Goal: Task Accomplishment & Management: Complete application form

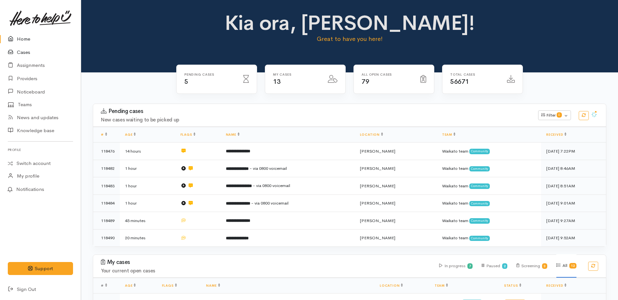
click at [21, 53] on link "Cases" at bounding box center [40, 52] width 81 height 13
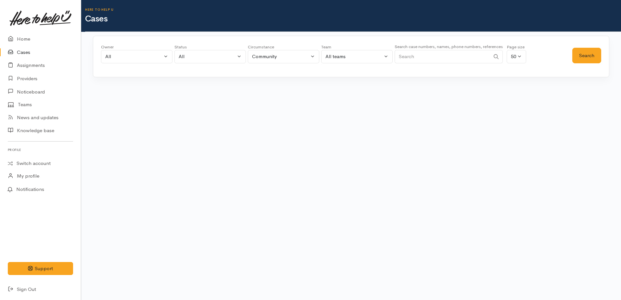
paste input "+64273539747"
type input "+64273539747"
click at [585, 56] on button "Search" at bounding box center [586, 56] width 29 height 16
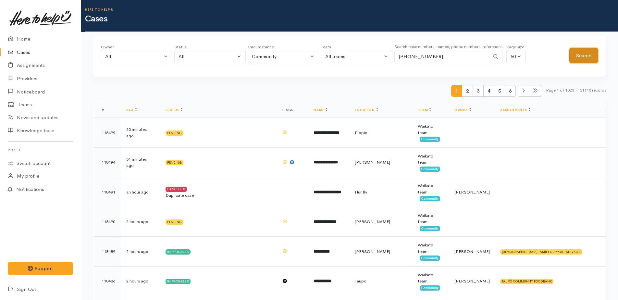
click at [576, 53] on button "Search" at bounding box center [584, 56] width 29 height 16
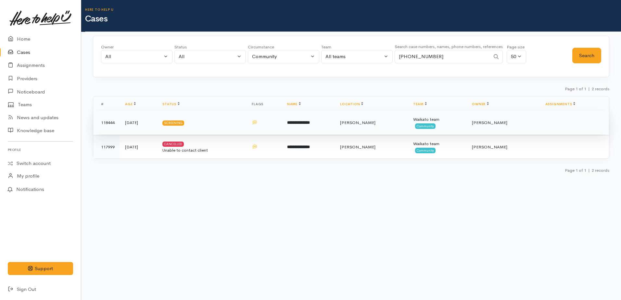
click at [310, 122] on b "**********" at bounding box center [298, 122] width 23 height 4
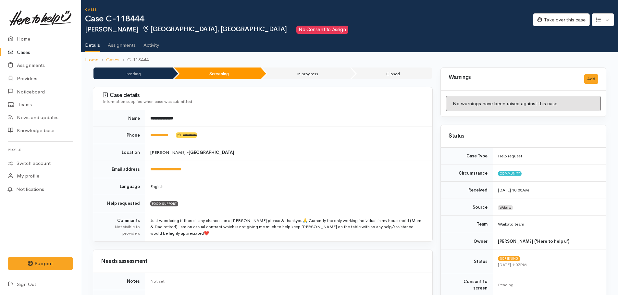
click at [24, 53] on link "Cases" at bounding box center [40, 52] width 81 height 13
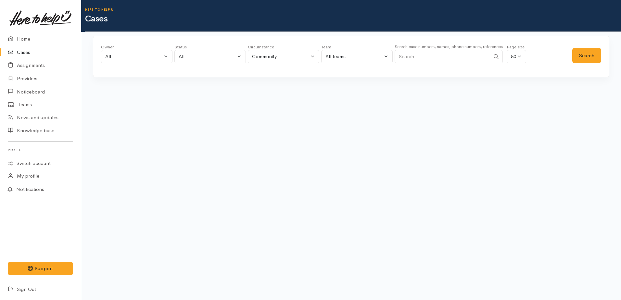
paste input "+64210464434"
click at [581, 57] on button "Search" at bounding box center [586, 56] width 29 height 16
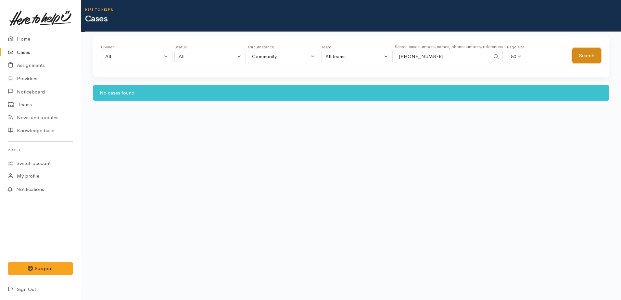
click at [581, 57] on button "Search" at bounding box center [586, 56] width 29 height 16
click at [408, 55] on input "+64210464434" at bounding box center [442, 56] width 95 height 13
type input "0210464434"
click at [578, 59] on button "Search" at bounding box center [586, 56] width 29 height 16
click at [579, 58] on button "Search" at bounding box center [586, 56] width 29 height 16
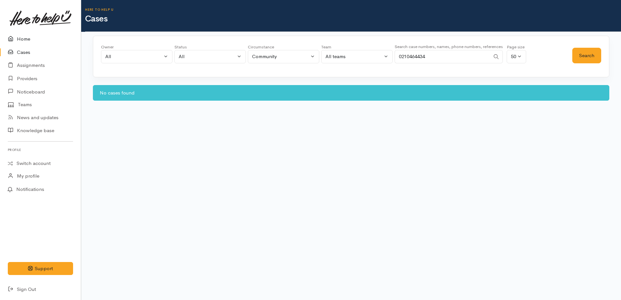
click at [21, 40] on link "Home" at bounding box center [40, 38] width 81 height 13
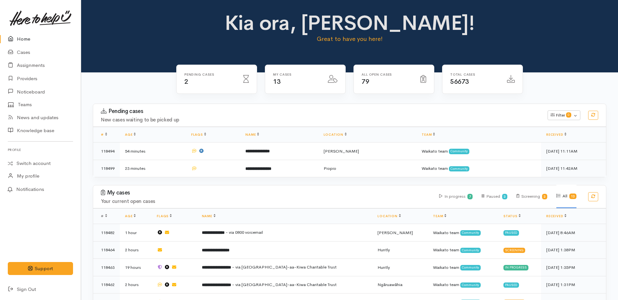
click at [28, 37] on link "Home" at bounding box center [40, 38] width 81 height 13
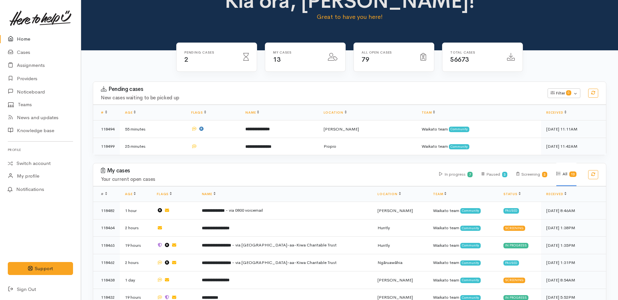
scroll to position [97, 0]
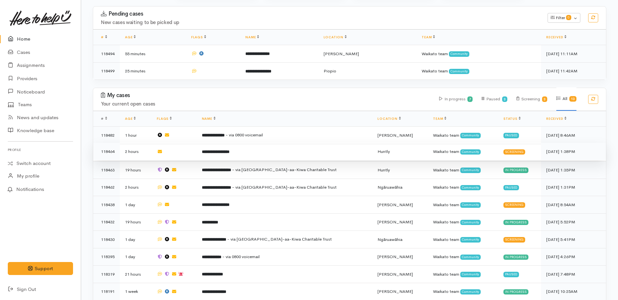
click at [230, 150] on b "**********" at bounding box center [216, 152] width 28 height 4
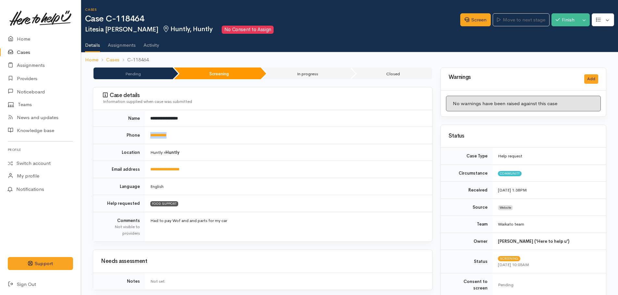
drag, startPoint x: 179, startPoint y: 133, endPoint x: 145, endPoint y: 132, distance: 33.5
click at [145, 132] on td "**********" at bounding box center [288, 135] width 287 height 17
drag, startPoint x: 145, startPoint y: 132, endPoint x: 153, endPoint y: 137, distance: 9.6
copy link "**********"
click at [467, 22] on link "Screen" at bounding box center [475, 19] width 31 height 13
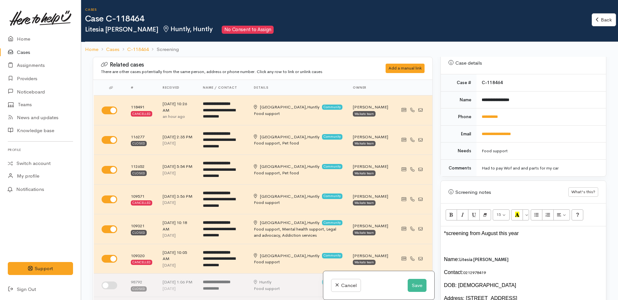
scroll to position [390, 0]
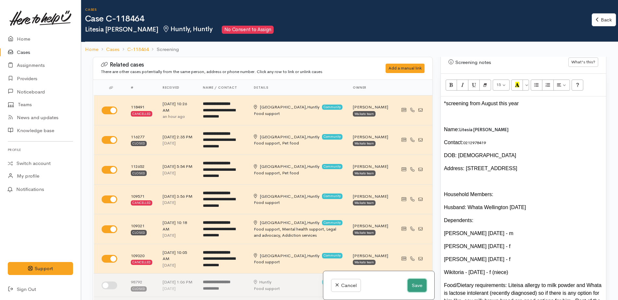
click at [410, 285] on button "Save" at bounding box center [417, 285] width 19 height 13
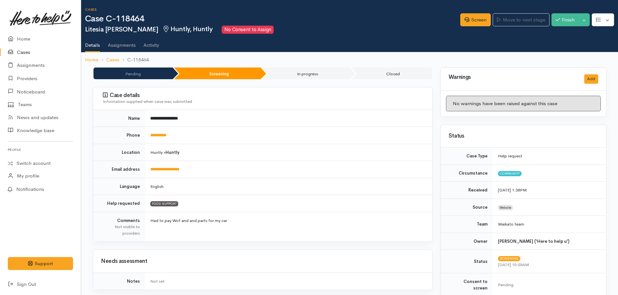
click at [25, 53] on link "Cases" at bounding box center [40, 52] width 81 height 13
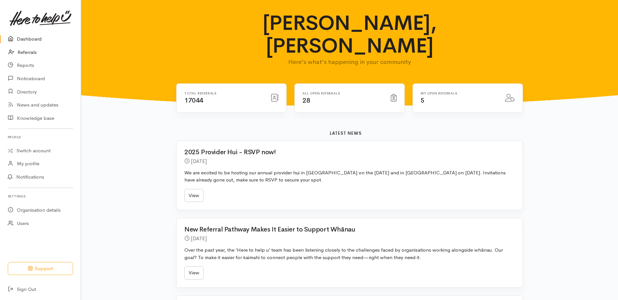
click at [30, 51] on link "Referrals" at bounding box center [40, 52] width 81 height 13
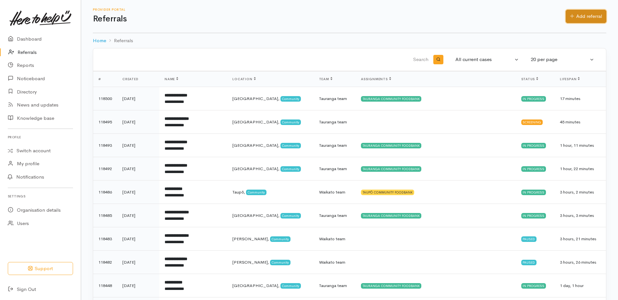
click at [581, 19] on link "Add referral" at bounding box center [586, 16] width 41 height 13
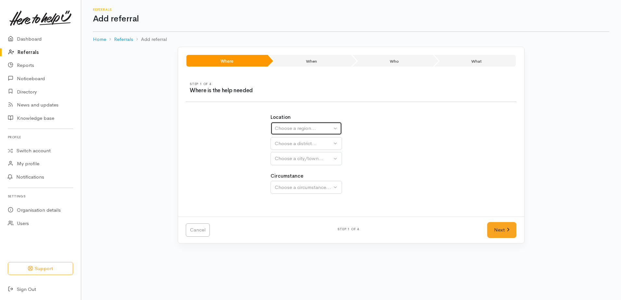
click at [296, 130] on div "Choose a region..." at bounding box center [303, 128] width 57 height 7
click at [293, 172] on span "Waikato" at bounding box center [304, 169] width 51 height 7
select select "3"
select select
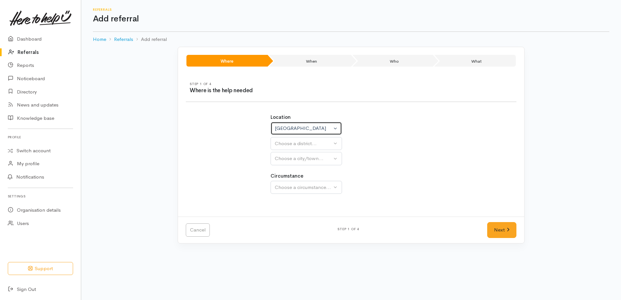
select select
click at [279, 144] on div "Choose a district..." at bounding box center [320, 143] width 91 height 7
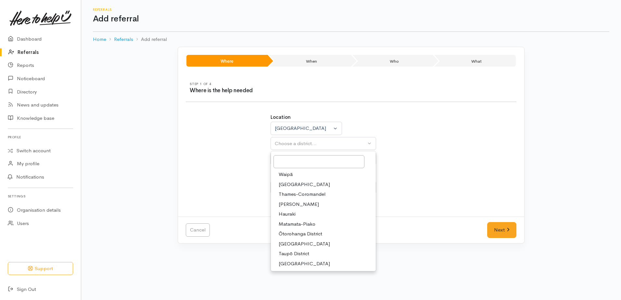
click at [288, 244] on span "South Waikato District" at bounding box center [304, 243] width 51 height 7
select select "11"
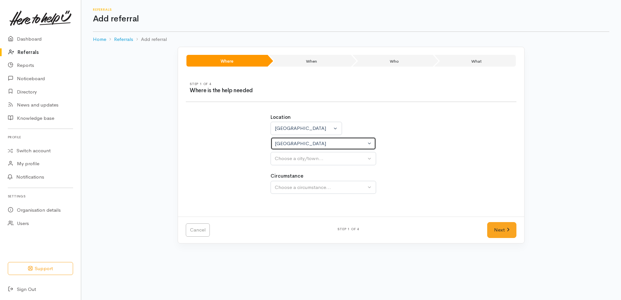
select select
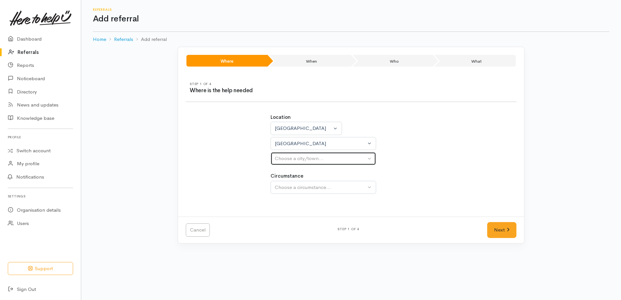
click at [289, 160] on div "Choose a city/town..." at bounding box center [320, 158] width 91 height 7
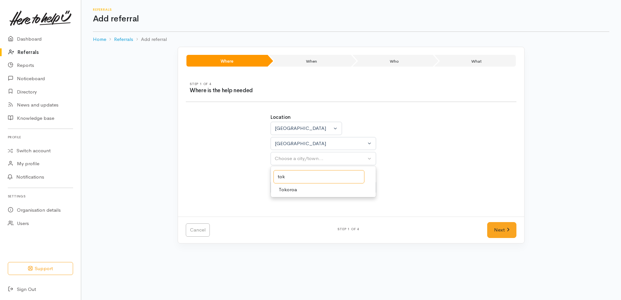
type input "tok"
click at [292, 188] on span "Tokoroa" at bounding box center [288, 189] width 18 height 7
select select "3"
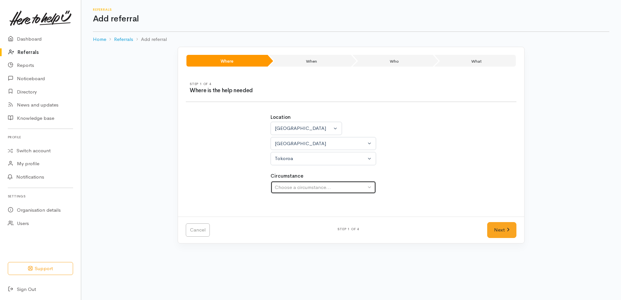
click at [292, 184] on div "Choose a circumstance..." at bounding box center [320, 187] width 91 height 7
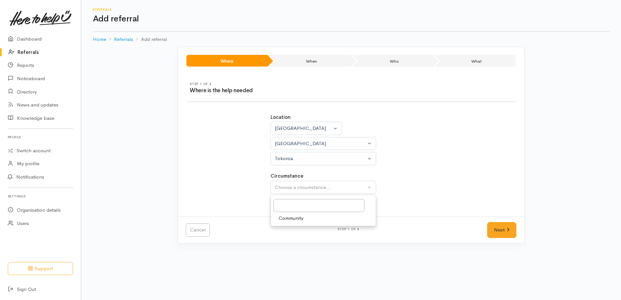
click at [296, 221] on span "Community" at bounding box center [291, 218] width 25 height 7
select select "2"
click at [509, 231] on icon at bounding box center [508, 229] width 3 height 5
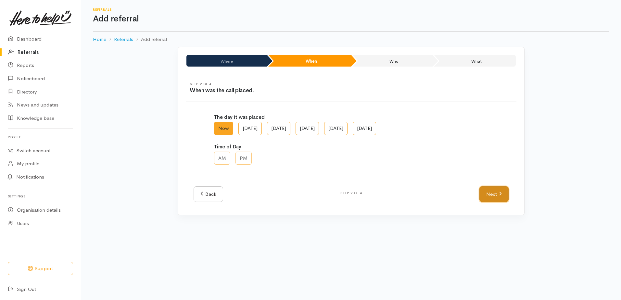
click at [491, 192] on link "Next" at bounding box center [493, 194] width 29 height 16
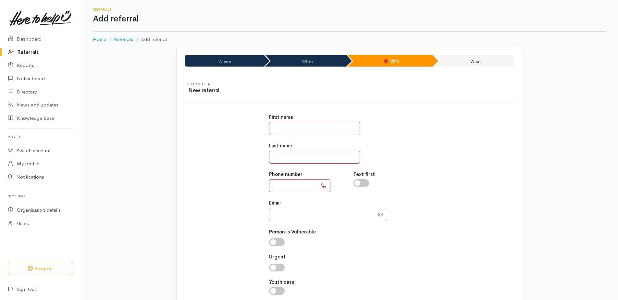
click at [315, 124] on input "text" at bounding box center [314, 128] width 91 height 13
type input "*****"
click at [317, 154] on input "text" at bounding box center [314, 157] width 91 height 13
type input "***"
click at [275, 128] on input "*****" at bounding box center [314, 128] width 91 height 13
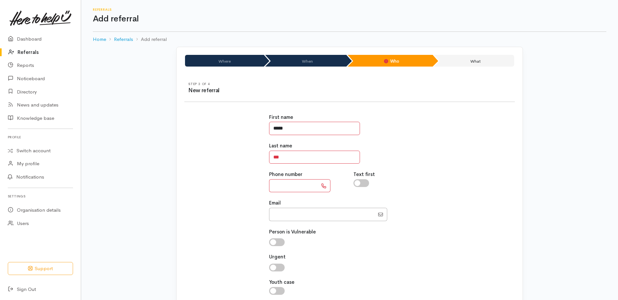
type input "*****"
paste input "**********"
type input "**********"
click at [285, 161] on input "***" at bounding box center [314, 157] width 91 height 13
type input "*"
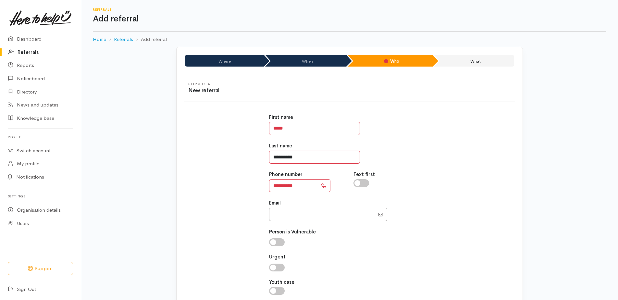
type input "**********"
click at [365, 251] on div "**********" at bounding box center [349, 208] width 169 height 204
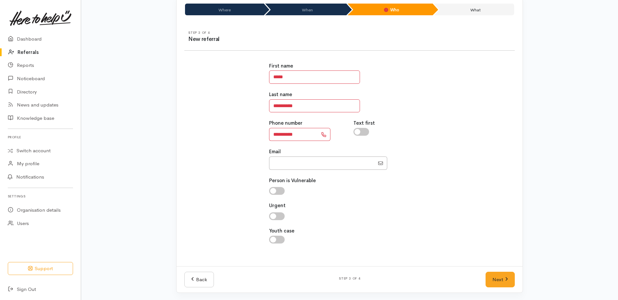
scroll to position [52, 0]
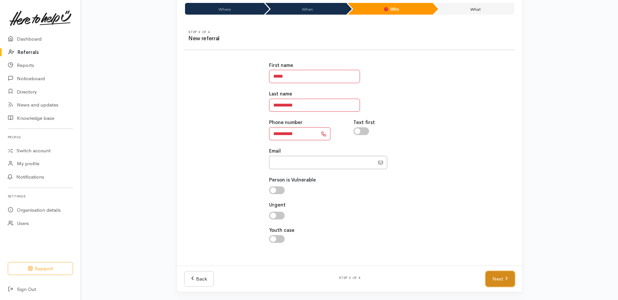
click at [491, 280] on link "Next" at bounding box center [500, 279] width 29 height 16
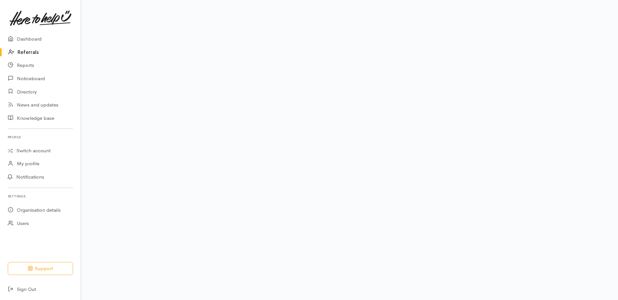
scroll to position [40, 0]
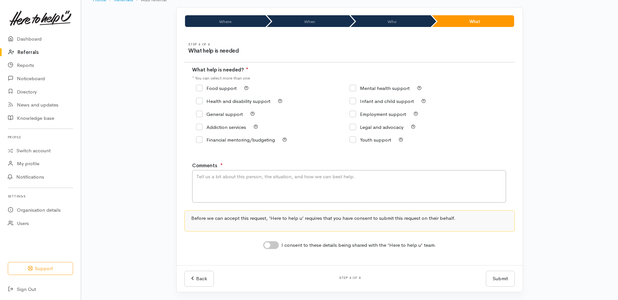
click at [199, 90] on input "Food support" at bounding box center [216, 88] width 41 height 5
checkbox input "true"
click at [229, 197] on textarea "Comments" at bounding box center [349, 186] width 314 height 32
type textarea "0"
click at [242, 175] on textarea "requesting food supprt please" at bounding box center [349, 186] width 314 height 32
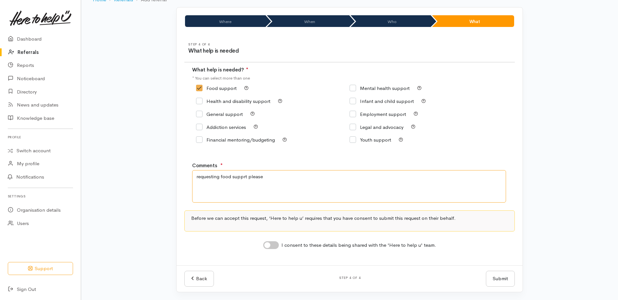
click at [244, 177] on textarea "requesting food supprt please" at bounding box center [349, 186] width 314 height 32
type textarea "requesting food support please"
click at [269, 244] on input "I consent to these details being shared with the 'Here to help u' team." at bounding box center [271, 245] width 16 height 8
checkbox input "true"
click at [501, 281] on button "Submit" at bounding box center [500, 279] width 29 height 16
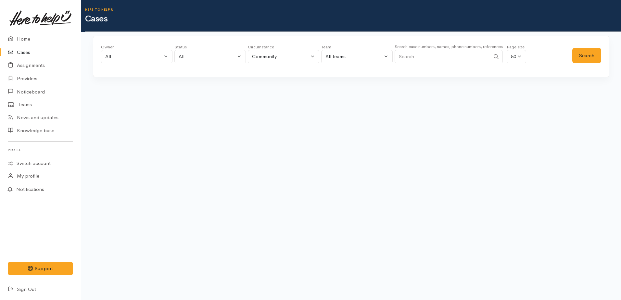
paste input "Ok, is there another number I can call you on? Otherwise I can email you the sc…"
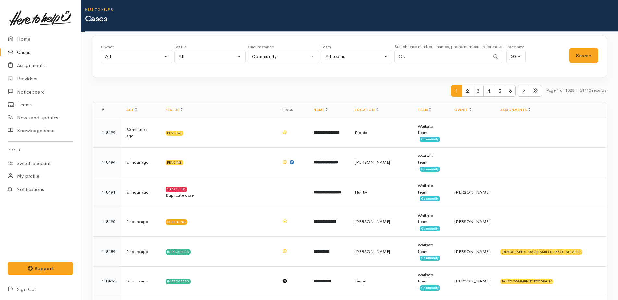
type input "O"
type input "[PERSON_NAME]"
click at [588, 53] on button "Search" at bounding box center [584, 56] width 29 height 16
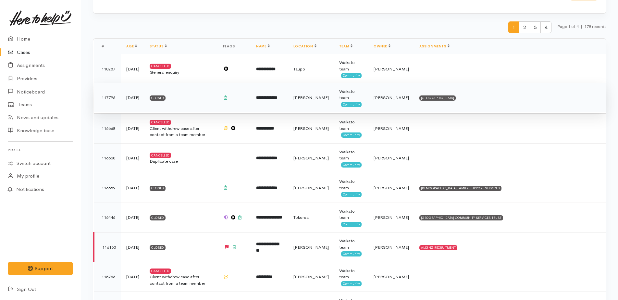
scroll to position [65, 0]
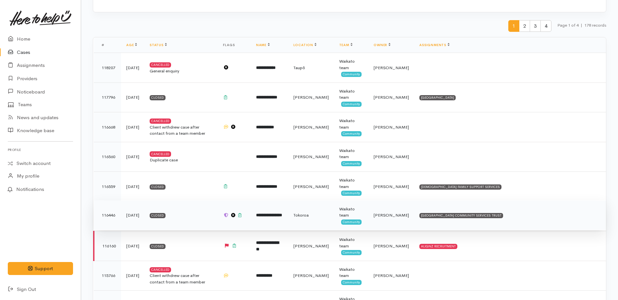
click at [282, 213] on b "**********" at bounding box center [269, 215] width 26 height 4
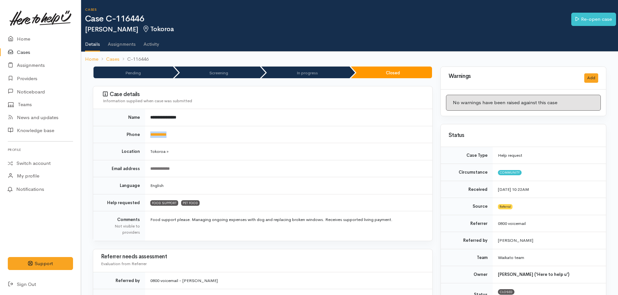
drag, startPoint x: 177, startPoint y: 133, endPoint x: 148, endPoint y: 134, distance: 28.6
click at [148, 134] on td "**********" at bounding box center [288, 134] width 287 height 17
drag, startPoint x: 148, startPoint y: 134, endPoint x: 157, endPoint y: 135, distance: 8.8
copy link "**********"
click at [22, 52] on link "Cases" at bounding box center [40, 52] width 81 height 13
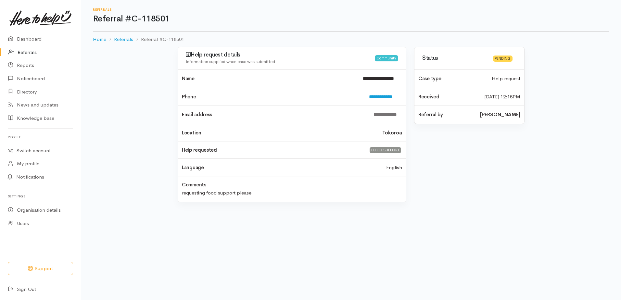
click at [30, 50] on link "Referrals" at bounding box center [40, 52] width 81 height 13
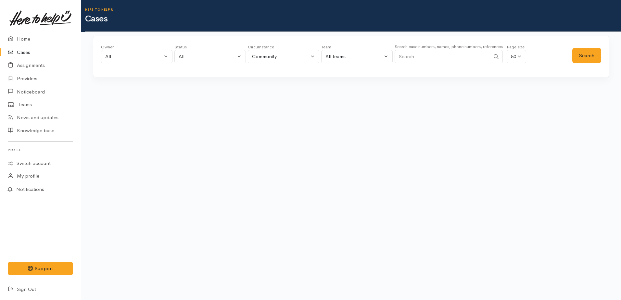
click at [406, 57] on input "Search" at bounding box center [442, 56] width 95 height 13
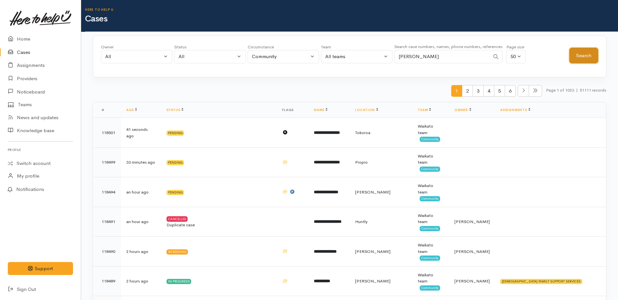
drag, startPoint x: 578, startPoint y: 56, endPoint x: 574, endPoint y: 56, distance: 3.3
click at [579, 55] on button "Search" at bounding box center [584, 56] width 29 height 16
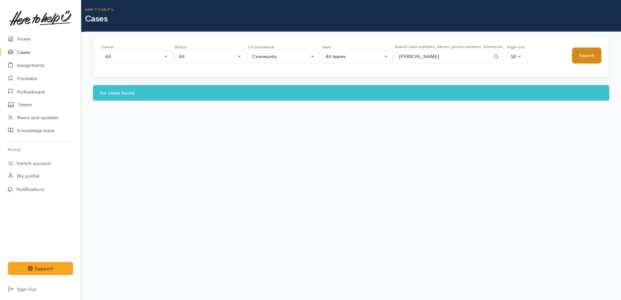
click at [589, 61] on button "Search" at bounding box center [586, 56] width 29 height 16
click at [452, 54] on input "lavina wall" at bounding box center [442, 56] width 95 height 13
type input "l"
paste input "64274381135."
click at [580, 57] on button "Search" at bounding box center [586, 56] width 29 height 16
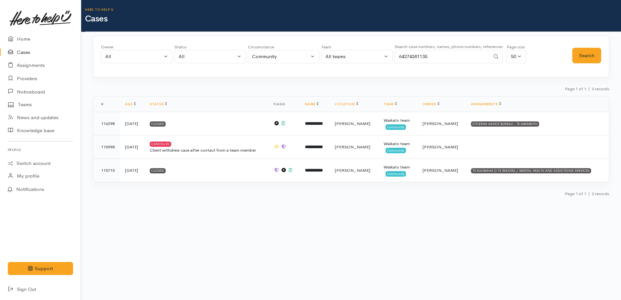
click at [431, 57] on input "64274381135" at bounding box center [442, 56] width 95 height 13
type input "6"
paste input "64226924221."
type input "64226924221"
click at [592, 55] on button "Search" at bounding box center [586, 56] width 29 height 16
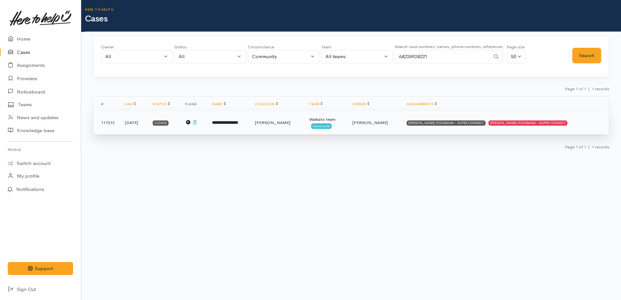
click at [107, 124] on td "117312" at bounding box center [106, 122] width 27 height 23
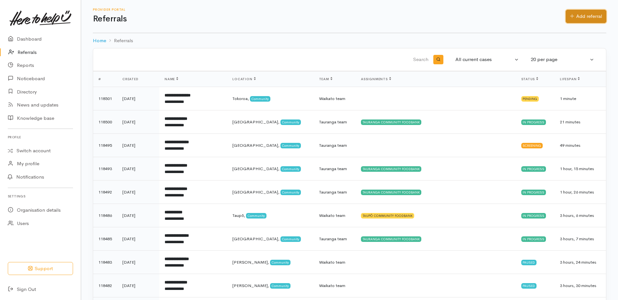
click at [597, 15] on link "Add referral" at bounding box center [586, 16] width 41 height 13
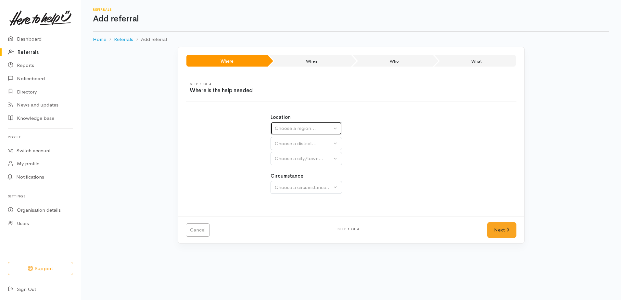
drag, startPoint x: 282, startPoint y: 131, endPoint x: 282, endPoint y: 139, distance: 7.8
click at [283, 131] on div "Choose a region..." at bounding box center [303, 128] width 57 height 7
click at [285, 169] on span "Waikato" at bounding box center [304, 169] width 51 height 7
select select "3"
select select
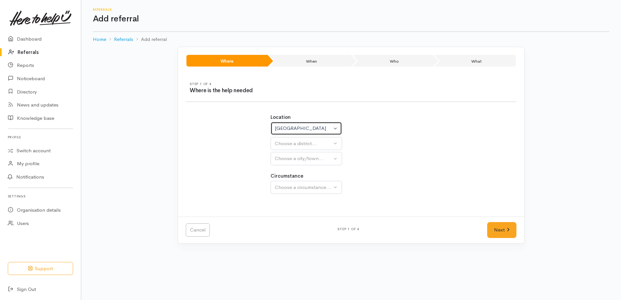
select select
click at [281, 148] on button "Choose a district..." at bounding box center [324, 143] width 106 height 13
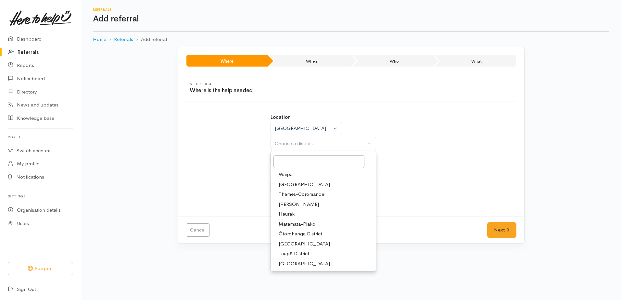
click at [288, 204] on span "[PERSON_NAME]" at bounding box center [299, 204] width 40 height 7
select select "4"
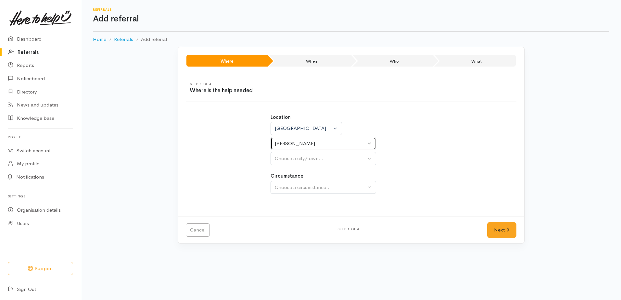
select select
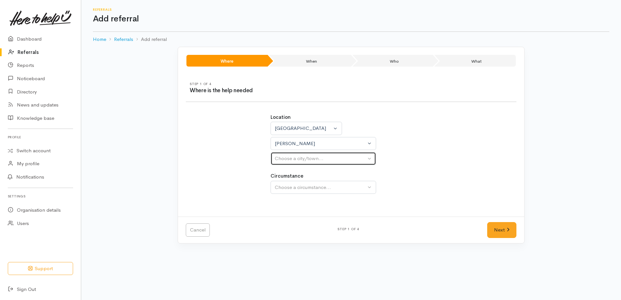
click at [289, 158] on div "Choose a city/town..." at bounding box center [320, 158] width 91 height 7
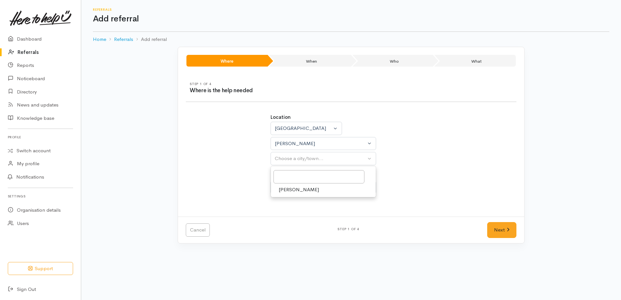
drag, startPoint x: 290, startPoint y: 183, endPoint x: 291, endPoint y: 189, distance: 6.9
click at [291, 189] on span "Hamilton" at bounding box center [299, 189] width 40 height 7
select select "1"
drag, startPoint x: 291, startPoint y: 189, endPoint x: 295, endPoint y: 205, distance: 15.6
click at [292, 190] on div "Choose a circumstance..." at bounding box center [320, 187] width 91 height 7
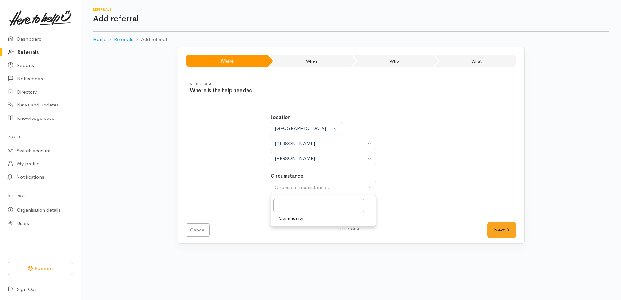
click at [297, 218] on span "Community" at bounding box center [291, 218] width 25 height 7
select select "2"
click at [494, 233] on link "Next" at bounding box center [501, 230] width 29 height 16
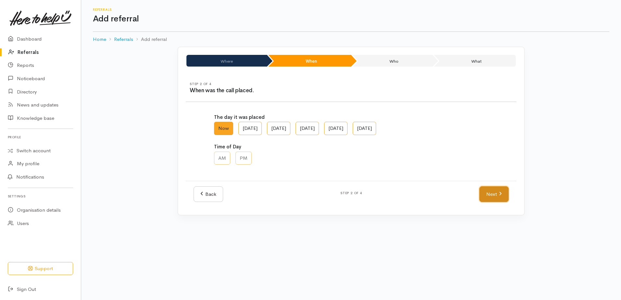
click at [486, 194] on link "Next" at bounding box center [493, 194] width 29 height 16
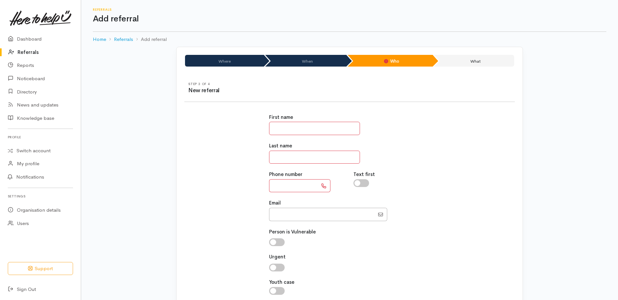
click at [345, 128] on input "text" at bounding box center [314, 128] width 91 height 13
type input "******"
click at [322, 158] on input "text" at bounding box center [314, 157] width 91 height 13
type input "****"
paste input "**********"
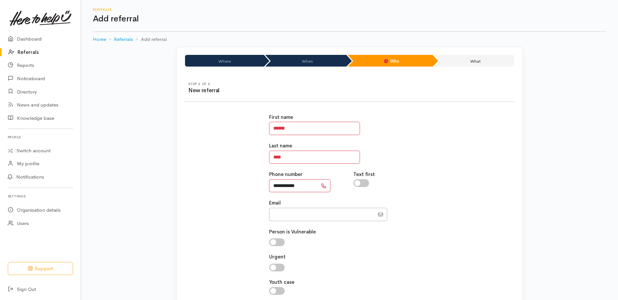
click at [278, 185] on input "**********" at bounding box center [293, 185] width 49 height 13
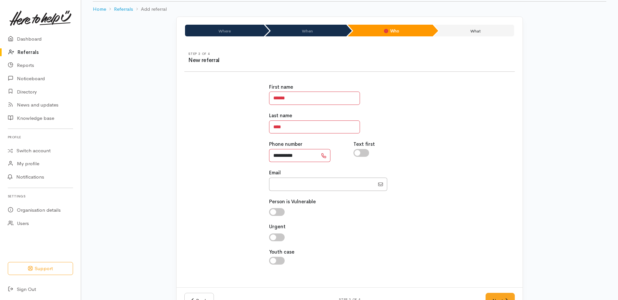
scroll to position [52, 0]
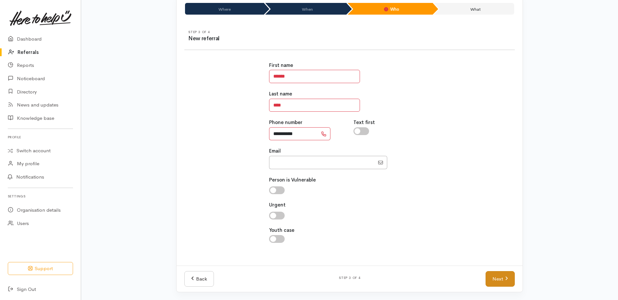
type input "**********"
click at [491, 280] on link "Next" at bounding box center [500, 279] width 29 height 16
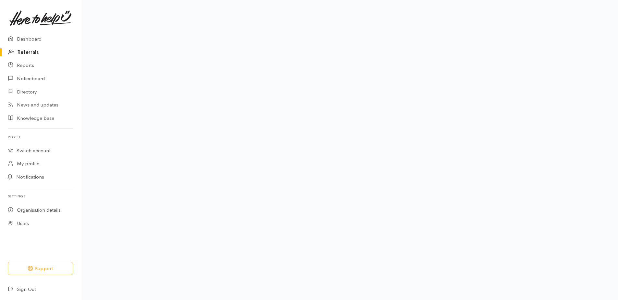
scroll to position [40, 0]
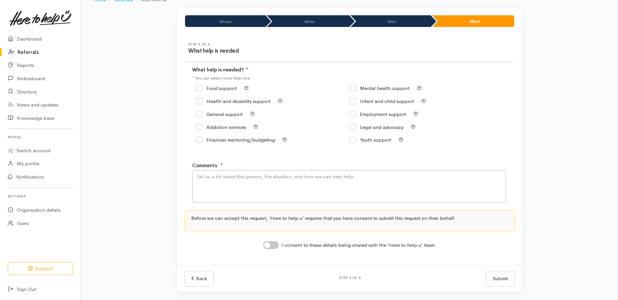
click at [197, 91] on icon at bounding box center [199, 88] width 6 height 6
click at [199, 87] on input "Food support" at bounding box center [216, 88] width 41 height 5
checkbox input "true"
click at [208, 176] on textarea "Comments" at bounding box center [349, 186] width 314 height 32
type textarea "T"
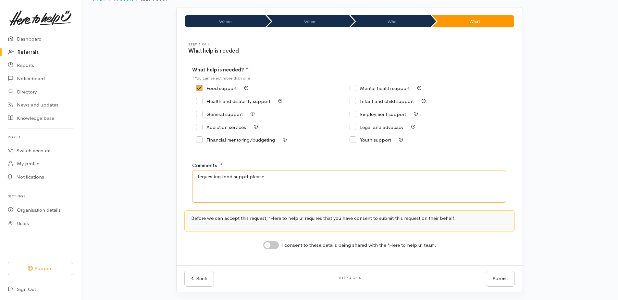
click at [245, 176] on textarea "Requesting food supprt please" at bounding box center [349, 186] width 314 height 32
type textarea "Requesting food support please"
click at [268, 245] on input "I consent to these details being shared with the 'Here to help u' team." at bounding box center [271, 245] width 16 height 8
checkbox input "true"
click at [506, 283] on button "Submit" at bounding box center [500, 279] width 29 height 16
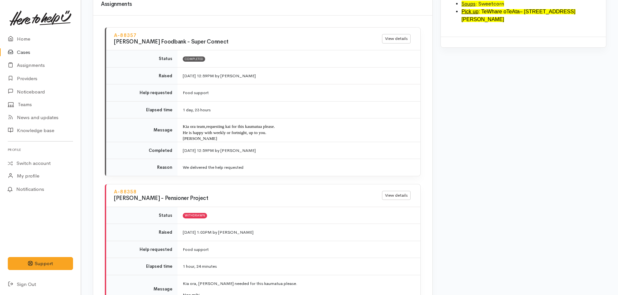
scroll to position [747, 0]
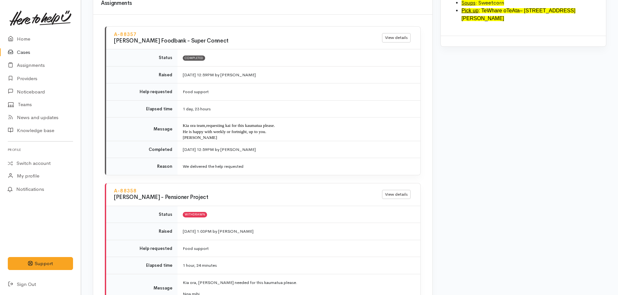
click at [26, 53] on link "Cases" at bounding box center [40, 52] width 81 height 13
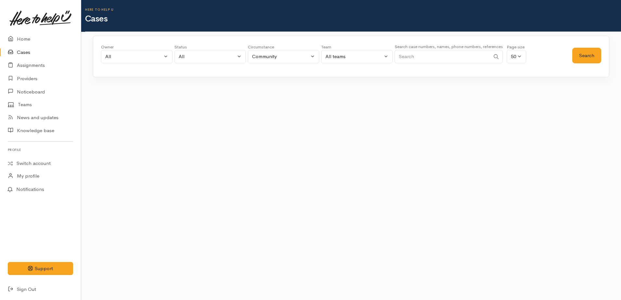
paste input "[PHONE_NUMBER]"
type input "[PHONE_NUMBER]"
click at [577, 56] on button "Search" at bounding box center [586, 56] width 29 height 16
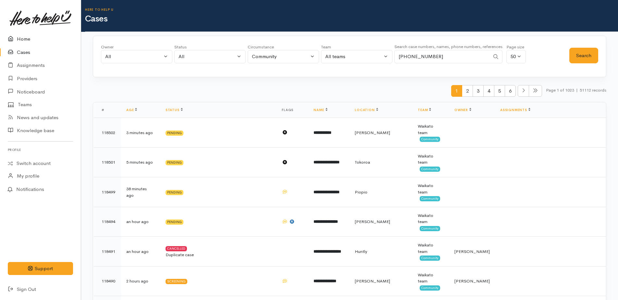
click at [27, 38] on link "Home" at bounding box center [40, 38] width 81 height 13
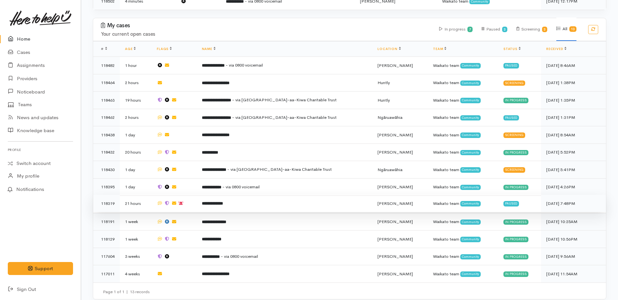
scroll to position [204, 0]
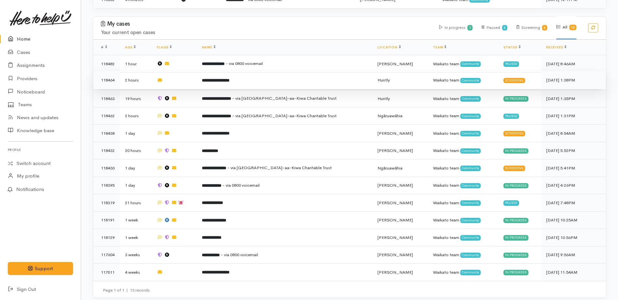
click at [222, 78] on b "**********" at bounding box center [216, 80] width 28 height 4
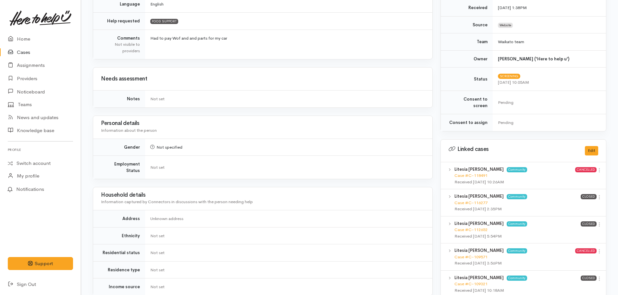
scroll to position [32, 0]
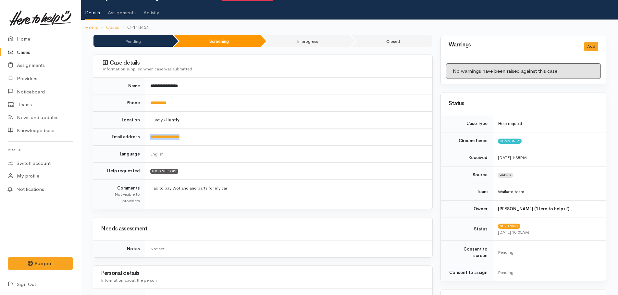
drag, startPoint x: 196, startPoint y: 140, endPoint x: 148, endPoint y: 135, distance: 48.0
click at [148, 135] on td "**********" at bounding box center [288, 137] width 287 height 17
drag, startPoint x: 148, startPoint y: 135, endPoint x: 156, endPoint y: 135, distance: 7.8
copy link "**********"
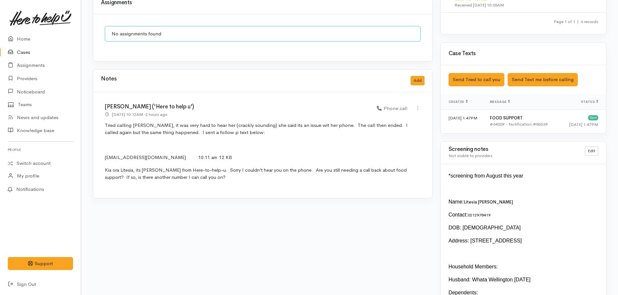
scroll to position [422, 0]
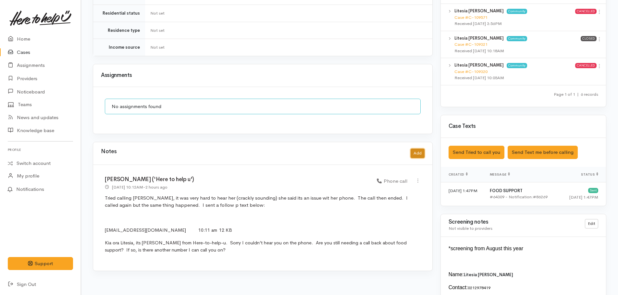
click at [418, 149] on button "Add" at bounding box center [418, 153] width 14 height 9
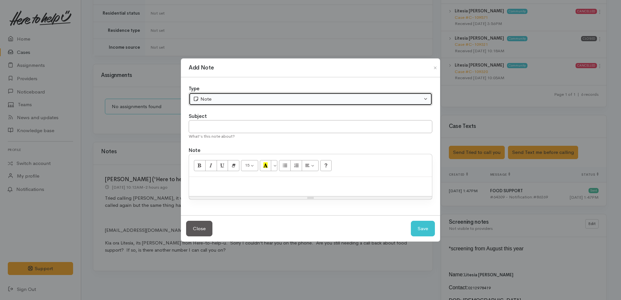
click at [217, 94] on button "Note" at bounding box center [311, 99] width 244 height 13
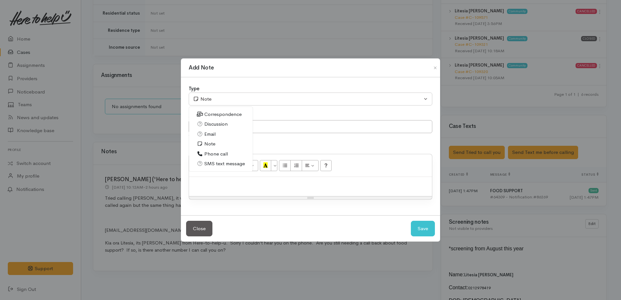
click at [204, 115] on span "Correspondence" at bounding box center [222, 114] width 37 height 7
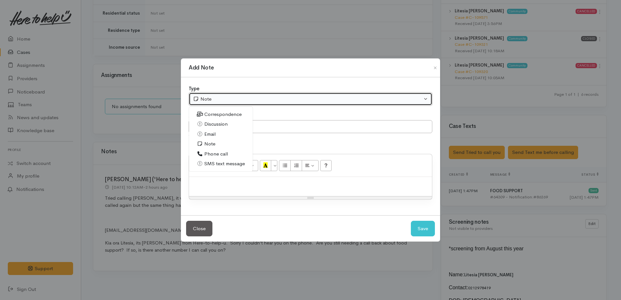
select select "6"
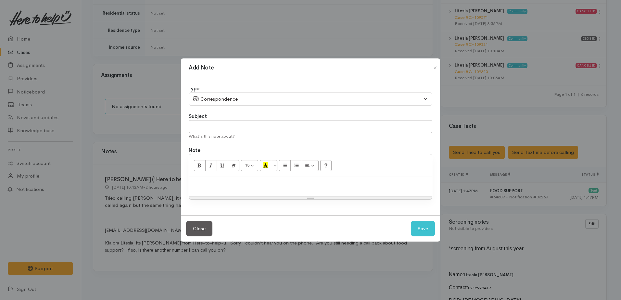
click at [215, 185] on p at bounding box center [310, 183] width 236 height 7
click at [331, 189] on div "Ongoing text contact with Litesia, her phone is now working," at bounding box center [310, 186] width 243 height 19
click at [337, 181] on p "Ongoing text contact with Litesia, her phone is now working," at bounding box center [310, 183] width 236 height 7
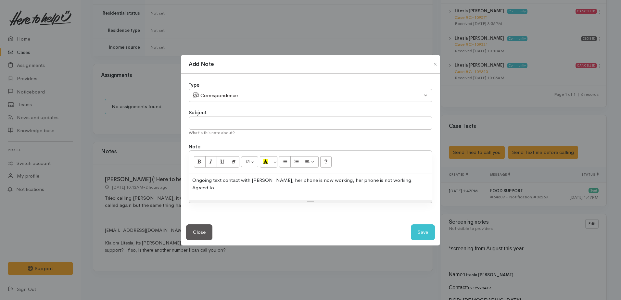
click at [307, 183] on p "Ongoing text contact with Litesia, her phone is now working, her phone is not w…" at bounding box center [310, 184] width 236 height 15
click at [380, 182] on p "Ongoing text contact with Litesia, her phone is not working, her phone is not w…" at bounding box center [310, 184] width 236 height 15
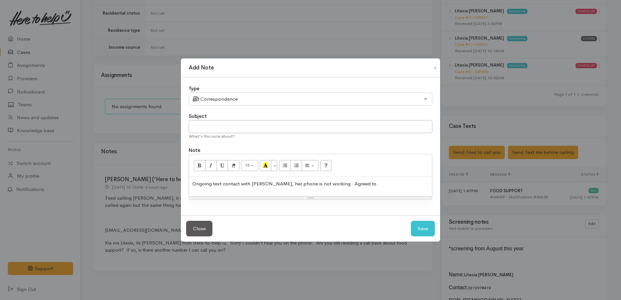
click at [379, 182] on p "Ongoing text contact with Litesia, her phone is not working. Agreed to" at bounding box center [310, 183] width 236 height 7
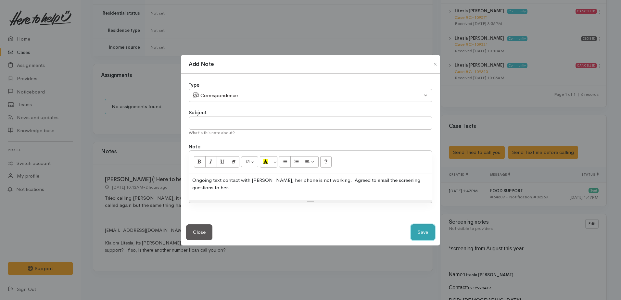
click at [419, 231] on button "Save" at bounding box center [423, 232] width 24 height 16
select select "1"
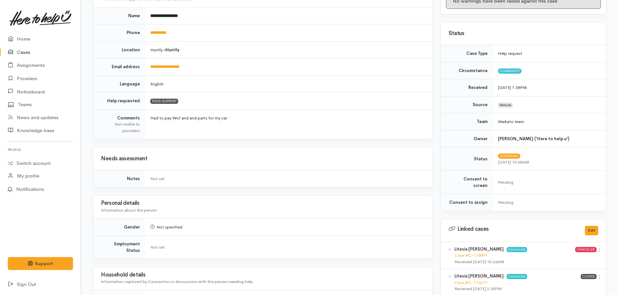
scroll to position [0, 0]
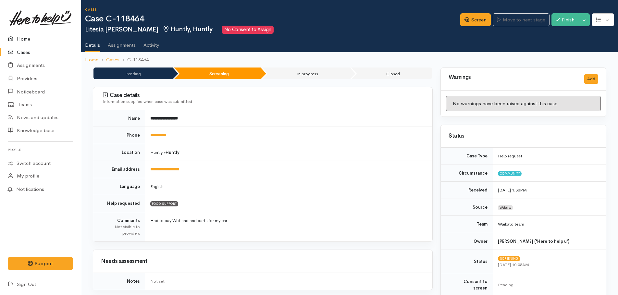
click at [24, 39] on link "Home" at bounding box center [40, 38] width 81 height 13
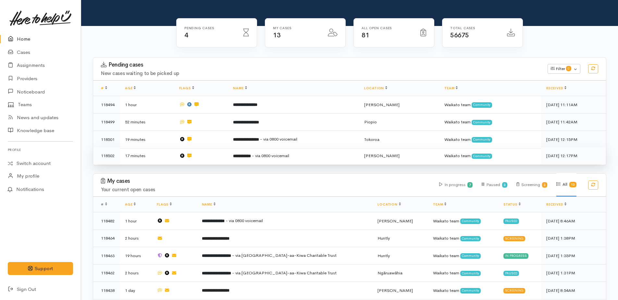
scroll to position [195, 0]
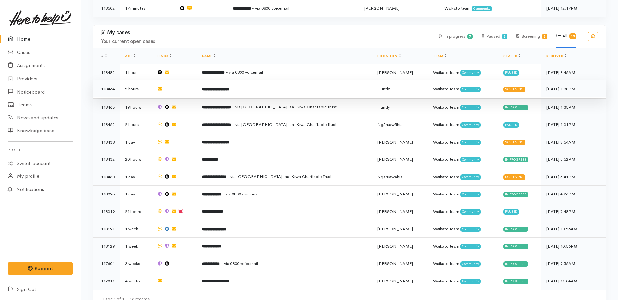
click at [230, 88] on b "**********" at bounding box center [216, 89] width 28 height 4
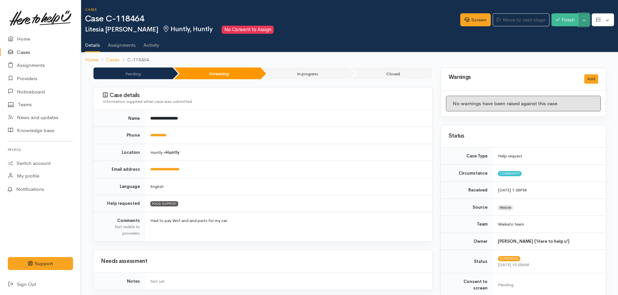
click at [589, 23] on button "Toggle Dropdown" at bounding box center [584, 19] width 11 height 13
click at [562, 33] on link "Pause" at bounding box center [563, 35] width 51 height 10
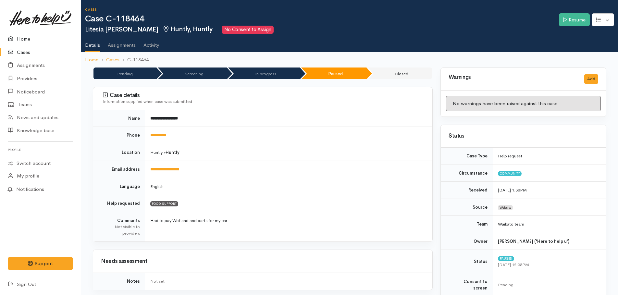
click at [25, 42] on link "Home" at bounding box center [40, 38] width 81 height 13
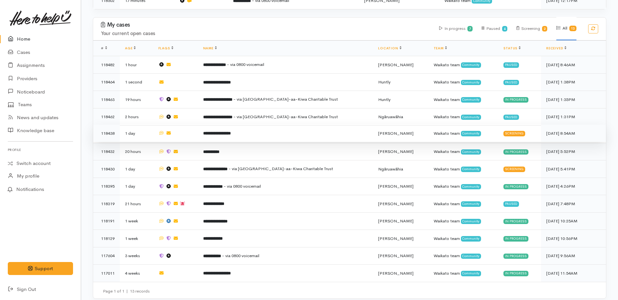
scroll to position [204, 0]
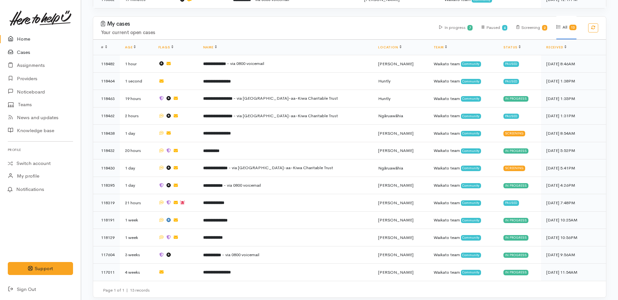
drag, startPoint x: 23, startPoint y: 51, endPoint x: 30, endPoint y: 51, distance: 6.8
click at [23, 51] on link "Cases" at bounding box center [40, 52] width 81 height 13
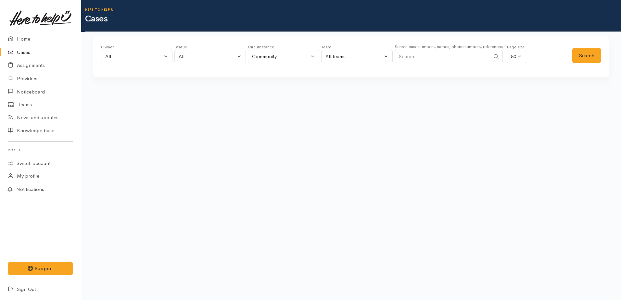
paste input "64226924221."
type input "64226924221"
click at [587, 59] on button "Search" at bounding box center [586, 56] width 29 height 16
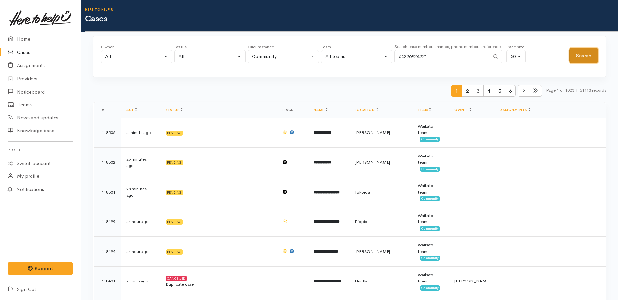
click at [581, 60] on button "Search" at bounding box center [584, 56] width 29 height 16
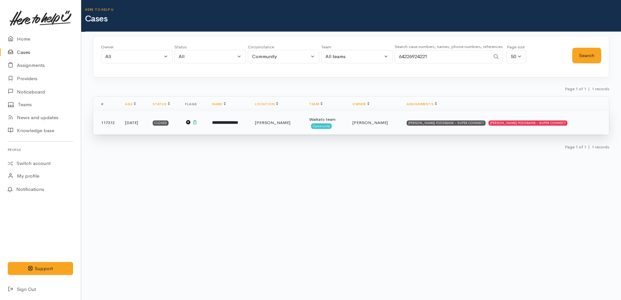
click at [112, 123] on td "117312" at bounding box center [106, 122] width 27 height 23
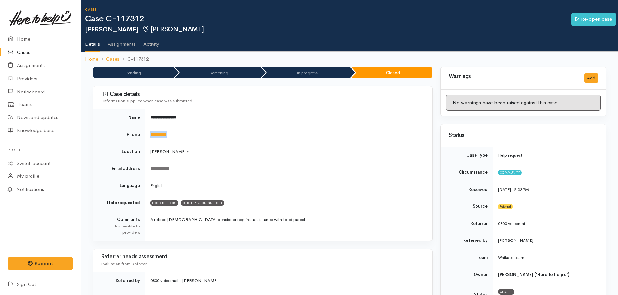
drag, startPoint x: 182, startPoint y: 134, endPoint x: 149, endPoint y: 134, distance: 33.4
click at [149, 134] on td "**********" at bounding box center [288, 134] width 287 height 17
copy link "**********"
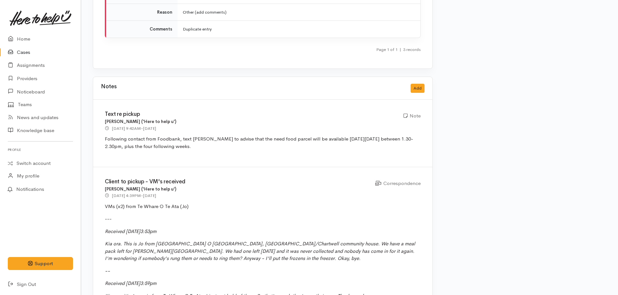
scroll to position [1267, 0]
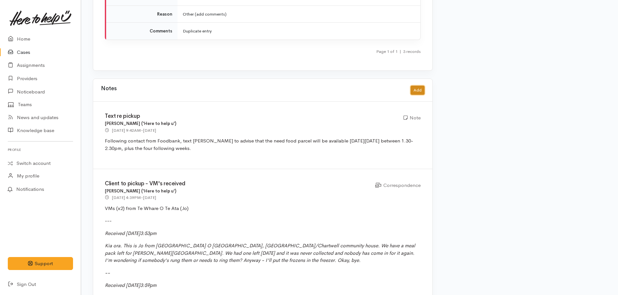
click at [414, 86] on button "Add" at bounding box center [418, 90] width 14 height 9
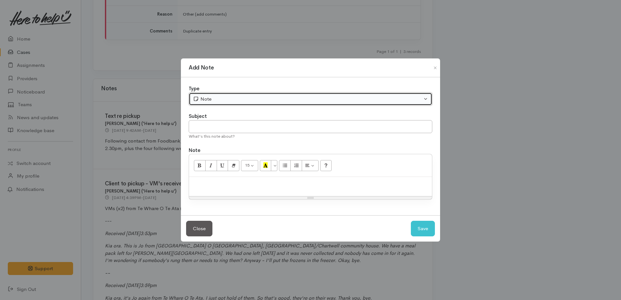
click at [255, 99] on div "Note" at bounding box center [307, 98] width 229 height 7
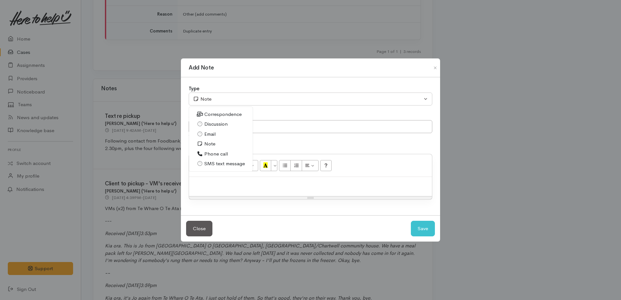
click at [217, 154] on span "Phone call" at bounding box center [216, 153] width 24 height 7
select select "3"
click at [219, 182] on p at bounding box center [310, 183] width 236 height 7
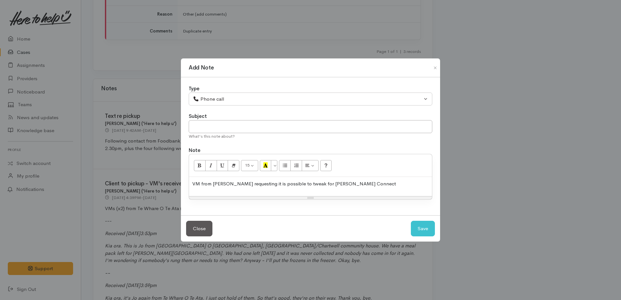
click at [316, 183] on p "VM from Lyndsey requesting it is possible to tweak for Suer Connect" at bounding box center [310, 183] width 236 height 7
click at [311, 183] on p "VM from Lyndsey requesting it is possible to tweak for Super Connect" at bounding box center [310, 183] width 236 height 7
click at [362, 184] on p "VM from Lyndsey requesting it is possible to tweak her Super Connect" at bounding box center [310, 183] width 236 height 7
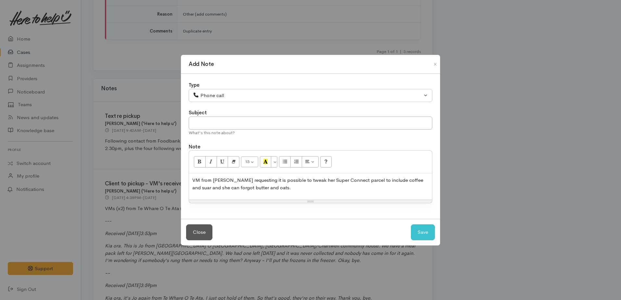
click at [281, 188] on p "VM from Lyndsey requesting it is possible to tweak her Super Connect parcel to …" at bounding box center [310, 184] width 236 height 15
click at [281, 189] on p "VM from Lyndsey requesting it is possible to tweak her Super Connect parcel to …" at bounding box center [310, 184] width 236 height 15
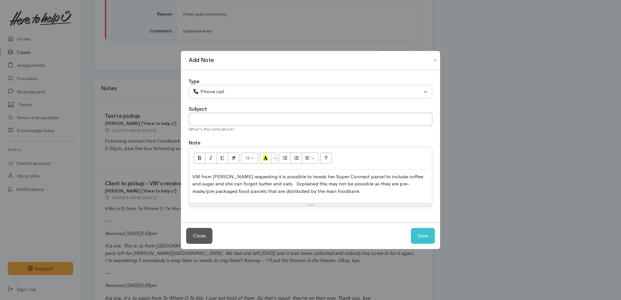
click at [312, 190] on p "VM from Lyndsey requesting it is possible to tweak her Super Connect parcel to …" at bounding box center [310, 184] width 236 height 22
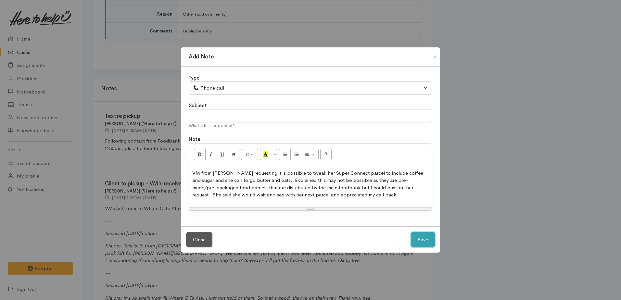
click at [413, 236] on button "Save" at bounding box center [423, 240] width 24 height 16
select select "1"
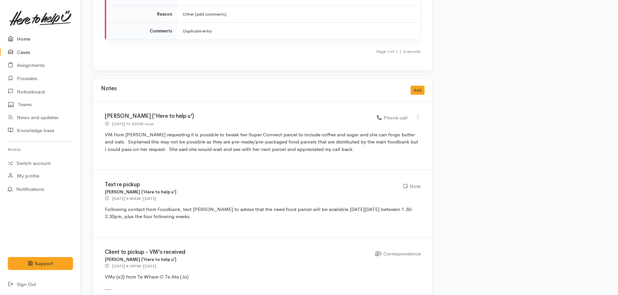
click at [21, 41] on link "Home" at bounding box center [40, 38] width 81 height 13
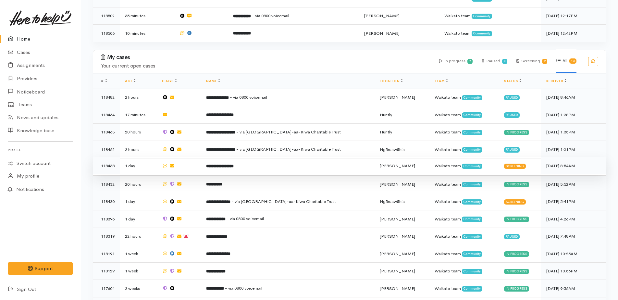
scroll to position [221, 0]
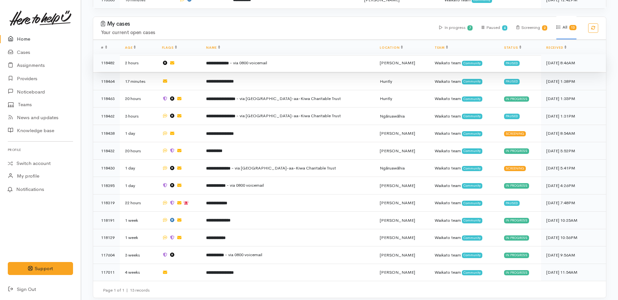
click at [228, 62] on b "**********" at bounding box center [217, 63] width 23 height 4
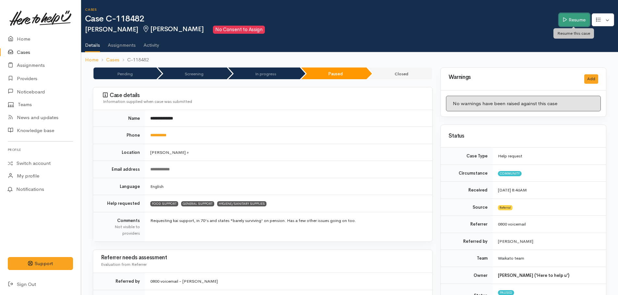
click at [564, 20] on icon at bounding box center [565, 19] width 4 height 5
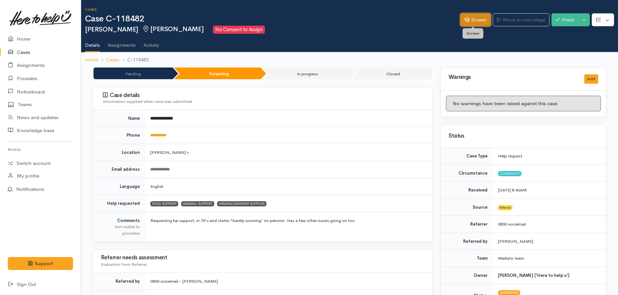
drag, startPoint x: 471, startPoint y: 19, endPoint x: 315, endPoint y: 63, distance: 162.1
click at [471, 19] on link "Screen" at bounding box center [475, 19] width 31 height 13
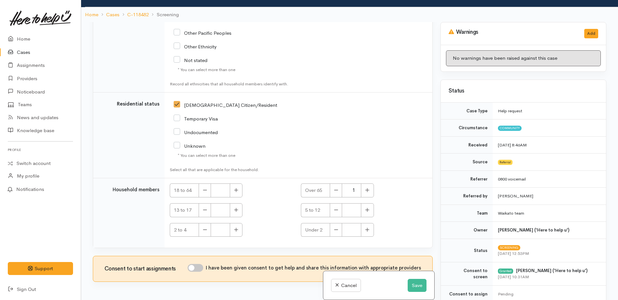
scroll to position [57, 0]
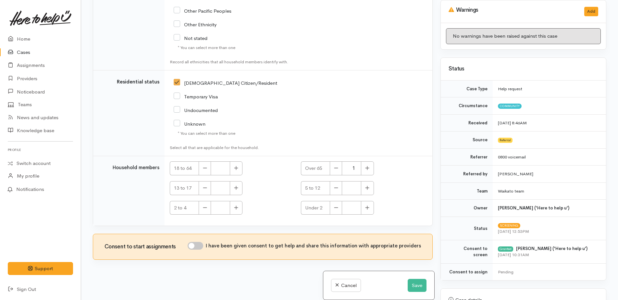
click at [196, 244] on input "I have been given consent to get help and share this information with appropria…" at bounding box center [196, 246] width 16 height 8
checkbox input "true"
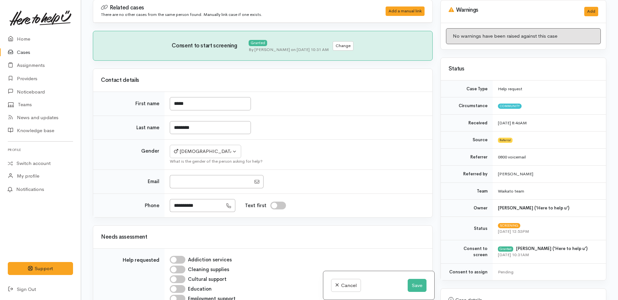
scroll to position [0, 0]
click at [413, 281] on button "Save" at bounding box center [417, 285] width 19 height 13
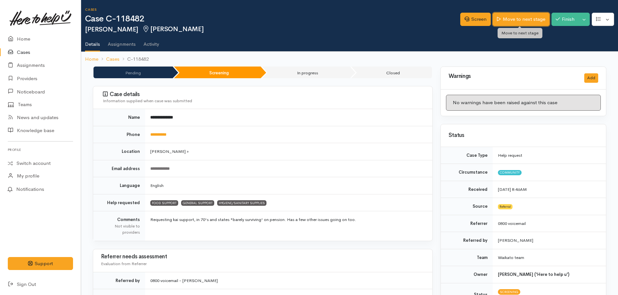
click at [511, 18] on link "Move to next stage" at bounding box center [521, 19] width 57 height 13
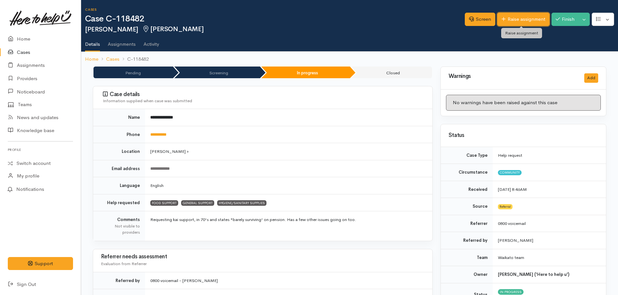
click at [509, 18] on link "Raise assignment" at bounding box center [524, 19] width 52 height 13
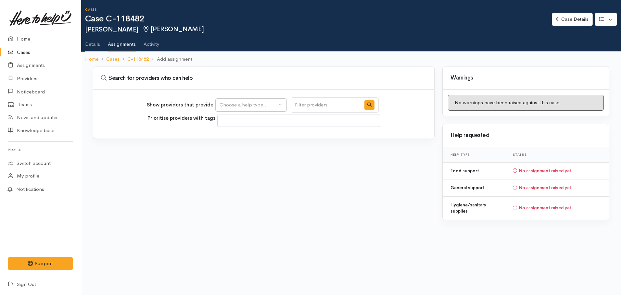
select select
click at [266, 106] on div "Choose a help type..." at bounding box center [248, 104] width 57 height 7
click at [240, 136] on span "Food support" at bounding box center [238, 135] width 30 height 7
select select "3"
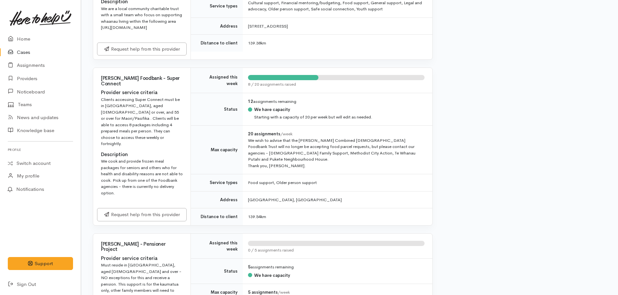
scroll to position [714, 0]
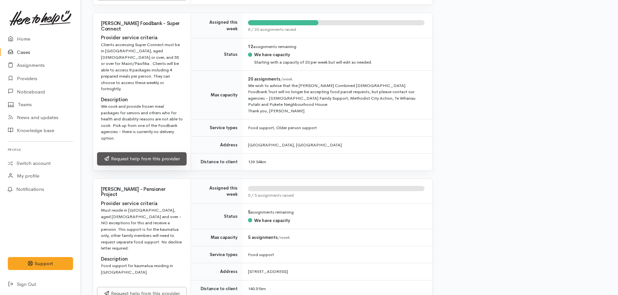
click at [137, 166] on link "Request help from this provider" at bounding box center [142, 158] width 90 height 13
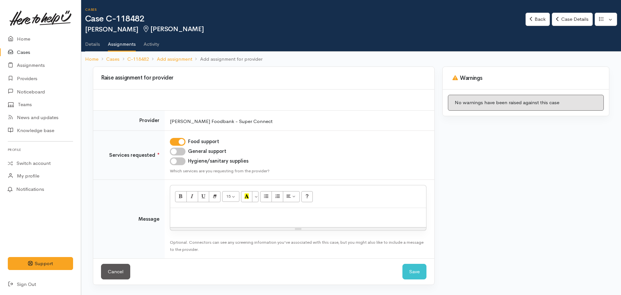
click at [176, 162] on input "Hygiene/sanitary supplies" at bounding box center [178, 162] width 16 height 8
checkbox input "true"
click at [534, 21] on link "Back" at bounding box center [537, 19] width 24 height 13
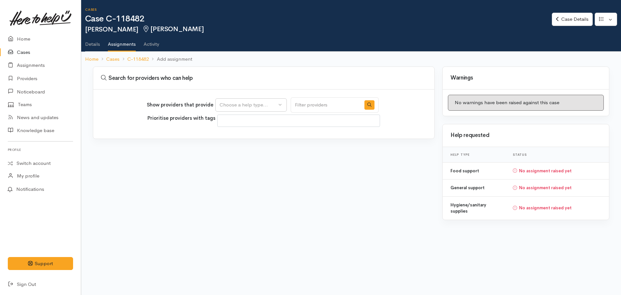
select select
drag, startPoint x: 564, startPoint y: 20, endPoint x: 558, endPoint y: 20, distance: 5.9
click at [564, 20] on link "Case Details" at bounding box center [572, 19] width 41 height 13
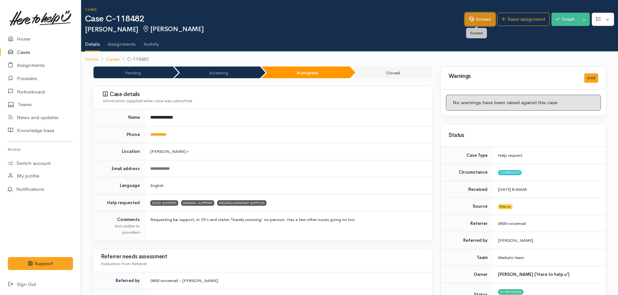
click at [481, 18] on link "Screen" at bounding box center [480, 19] width 31 height 13
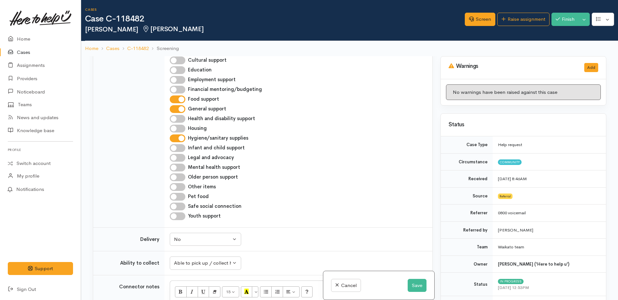
scroll to position [260, 0]
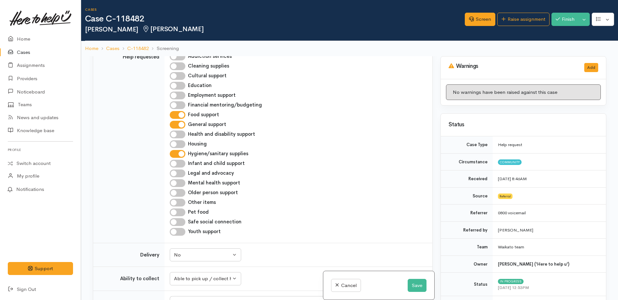
click at [171, 190] on input "Older person support" at bounding box center [178, 193] width 16 height 8
checkbox input "true"
click at [180, 126] on input "General support" at bounding box center [178, 125] width 16 height 8
checkbox input "false"
click at [414, 286] on button "Save" at bounding box center [417, 285] width 19 height 13
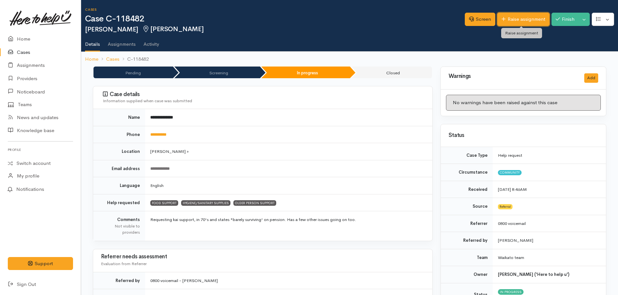
click at [518, 23] on link "Raise assignment" at bounding box center [524, 19] width 52 height 13
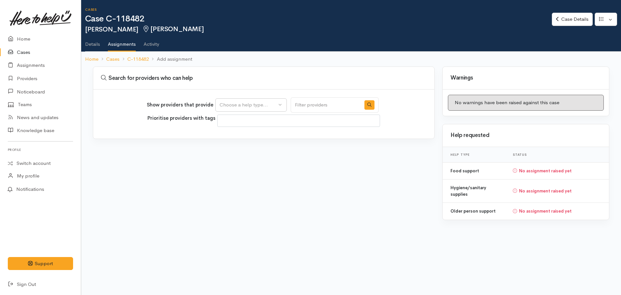
select select
click at [244, 103] on div "Choose a help type..." at bounding box center [248, 104] width 57 height 7
click at [234, 136] on span "Food support" at bounding box center [238, 135] width 30 height 7
select select "3"
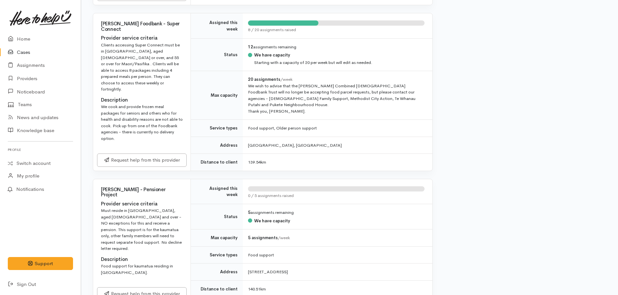
scroll to position [714, 0]
click at [158, 166] on link "Request help from this provider" at bounding box center [142, 158] width 90 height 13
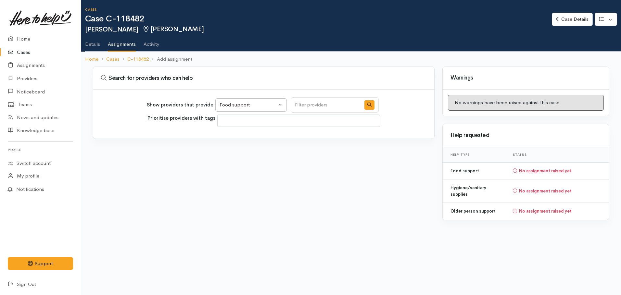
select select "3"
select select
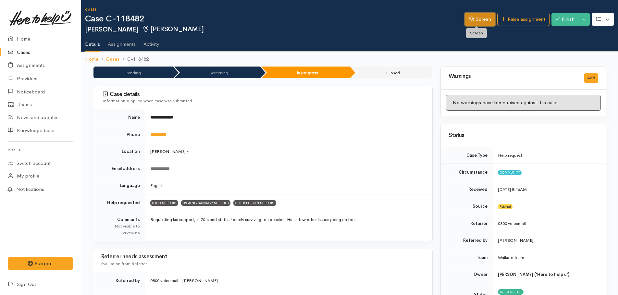
click at [484, 15] on link "Screen" at bounding box center [480, 19] width 31 height 13
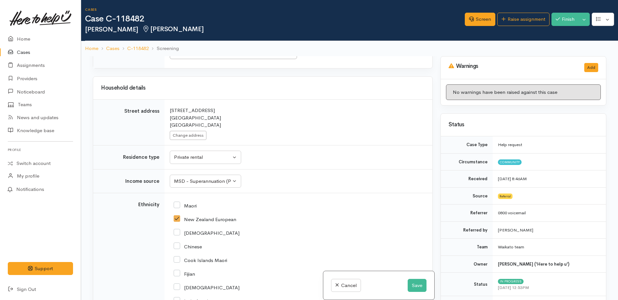
scroll to position [882, 0]
click at [188, 134] on button "Change address" at bounding box center [188, 135] width 37 height 9
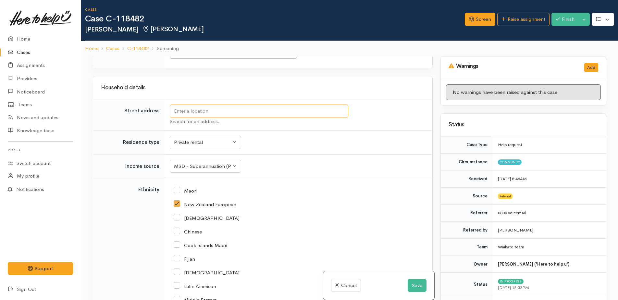
drag, startPoint x: 184, startPoint y: 112, endPoint x: 193, endPoint y: 111, distance: 9.2
click at [184, 112] on input "text" at bounding box center [259, 111] width 179 height 13
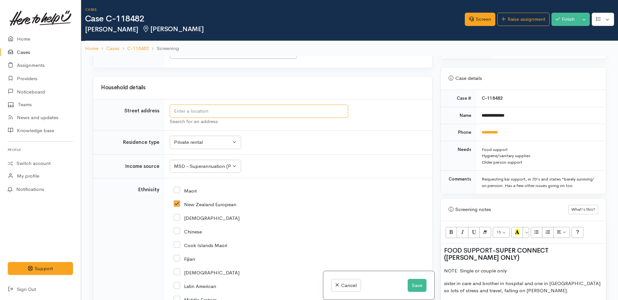
scroll to position [390, 0]
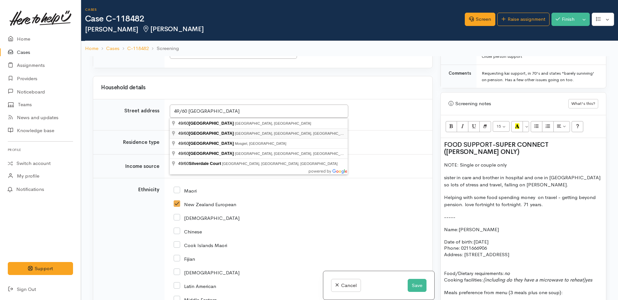
type input "49/60 Silverdale Road, Silverdale, Hamilton, New Zealand"
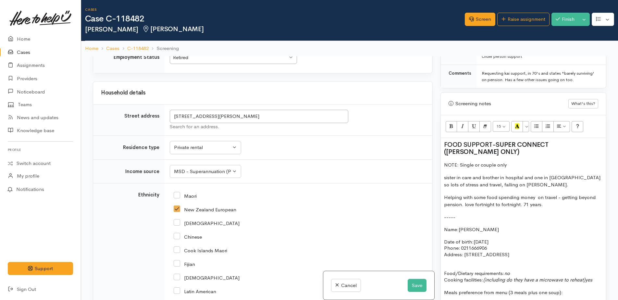
scroll to position [882, 0]
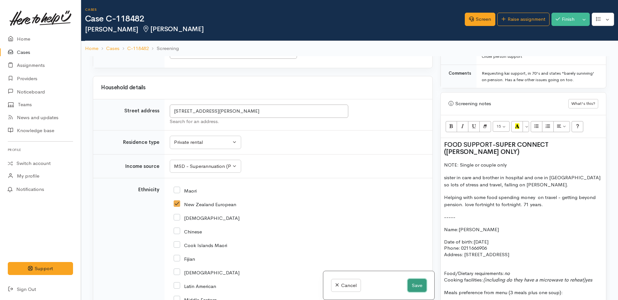
click at [416, 283] on button "Save" at bounding box center [417, 285] width 19 height 13
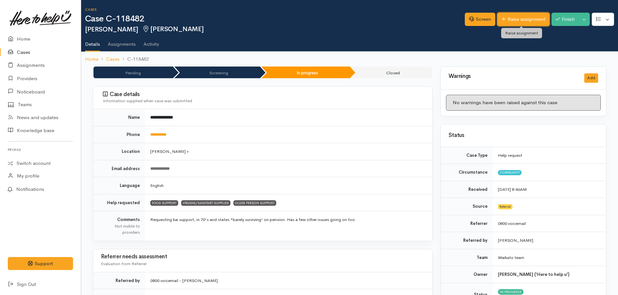
click at [512, 21] on link "Raise assignment" at bounding box center [524, 19] width 52 height 13
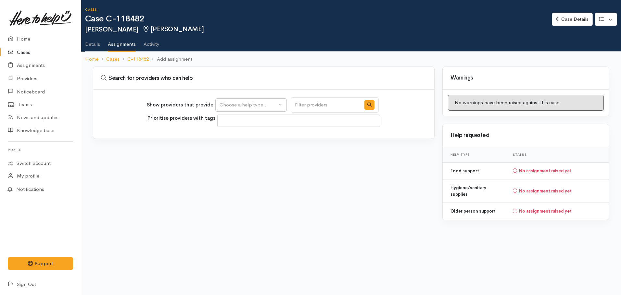
select select
click at [272, 105] on div "Choose a help type..." at bounding box center [248, 104] width 57 height 7
click at [240, 136] on span "Food support" at bounding box center [238, 135] width 30 height 7
select select "3"
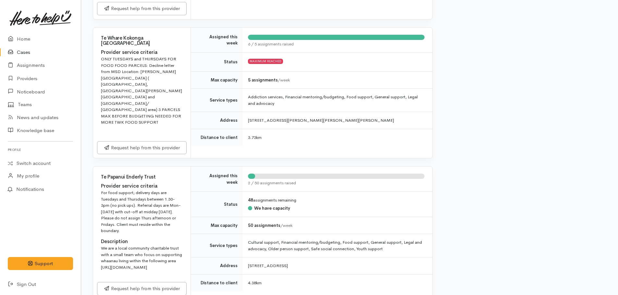
scroll to position [747, 0]
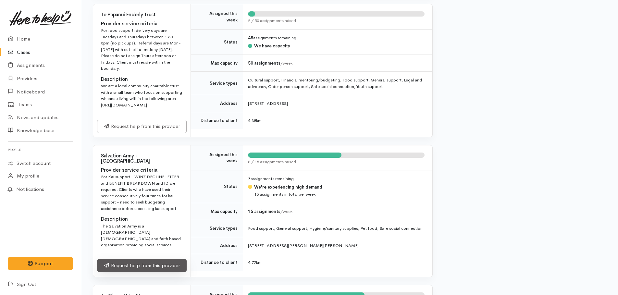
click at [162, 259] on link "Request help from this provider" at bounding box center [142, 265] width 90 height 13
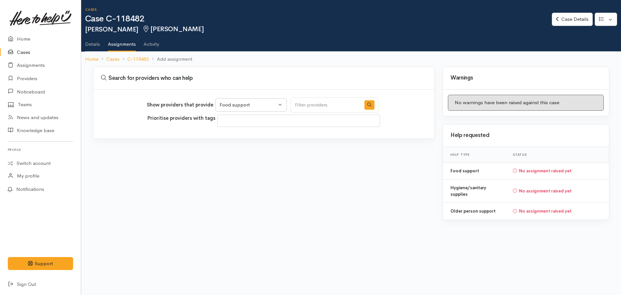
select select "3"
select select
click at [293, 119] on span at bounding box center [298, 121] width 154 height 8
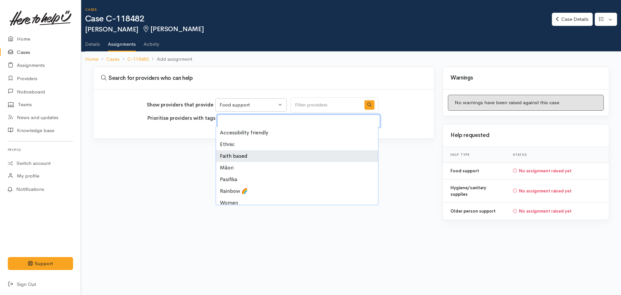
click at [176, 162] on div "Search for providers who can help Show providers that provide Food support Hygi…" at bounding box center [263, 147] width 349 height 161
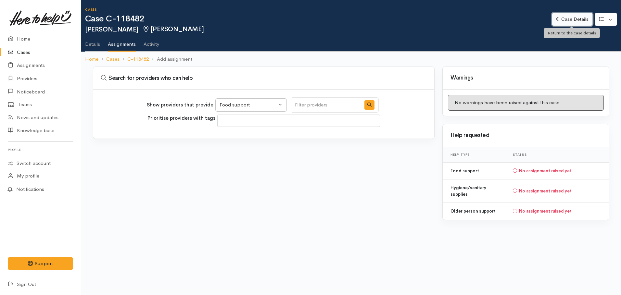
click at [564, 22] on link "Case Details" at bounding box center [572, 19] width 41 height 13
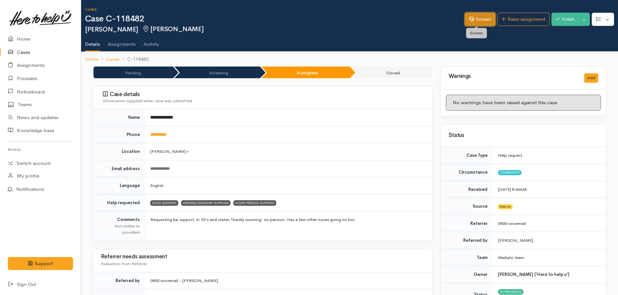
click at [481, 20] on link "Screen" at bounding box center [480, 19] width 31 height 13
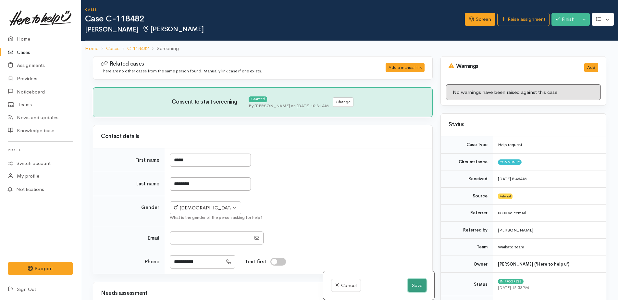
click at [416, 287] on button "Save" at bounding box center [417, 285] width 19 height 13
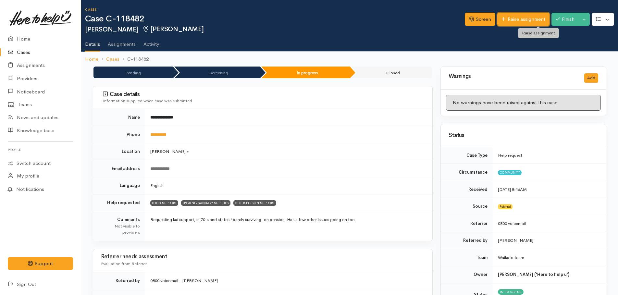
click at [518, 22] on link "Raise assignment" at bounding box center [524, 19] width 52 height 13
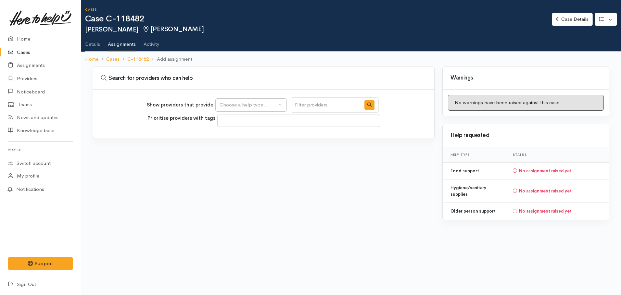
select select
click at [261, 107] on div "Choose a help type..." at bounding box center [248, 104] width 57 height 7
click at [235, 137] on span "Food support" at bounding box center [238, 135] width 30 height 7
select select "3"
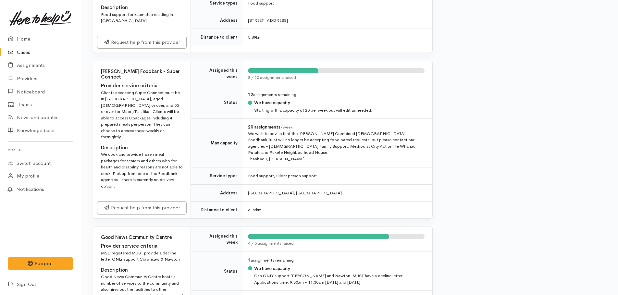
scroll to position [1299, 0]
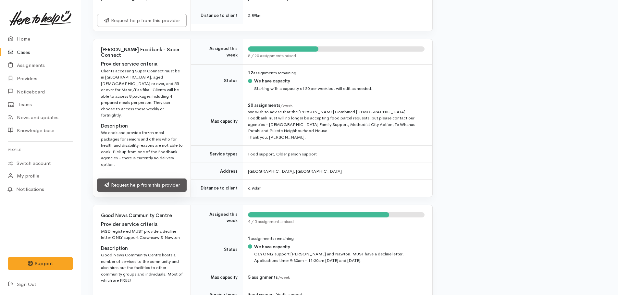
click at [141, 179] on link "Request help from this provider" at bounding box center [142, 185] width 90 height 13
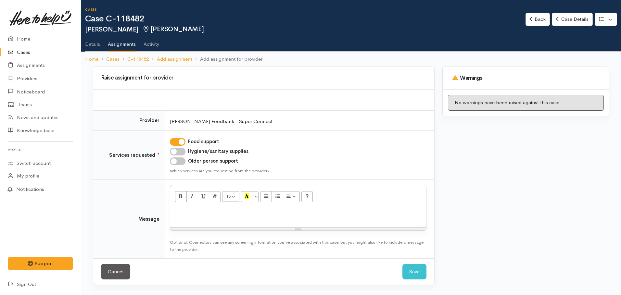
click at [179, 151] on input "Hygiene/sanitary supplies" at bounding box center [178, 152] width 16 height 8
checkbox input "true"
click at [178, 161] on input "Older person support" at bounding box center [178, 162] width 16 height 8
checkbox input "true"
click at [193, 210] on div at bounding box center [298, 217] width 256 height 19
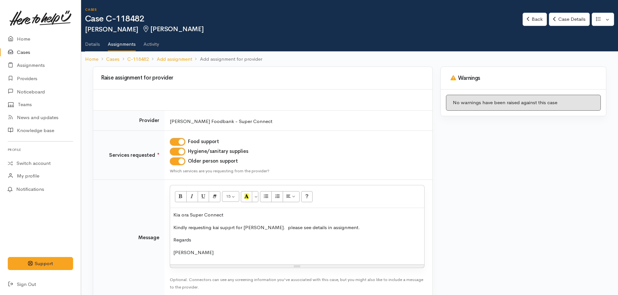
click at [261, 226] on p "Kindly requesting kai supprt for Brian. please see details in assignment." at bounding box center [297, 227] width 248 height 7
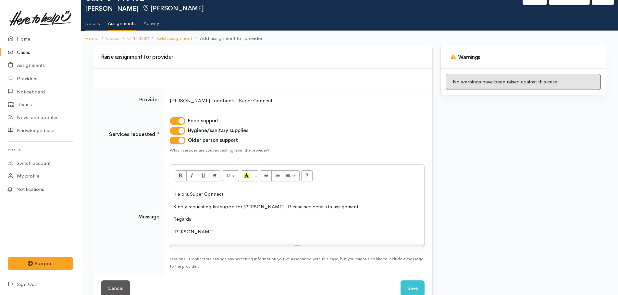
scroll to position [35, 0]
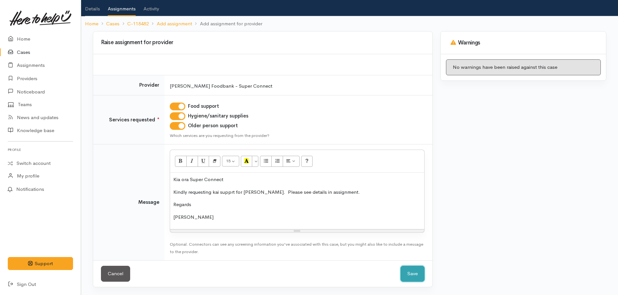
click at [416, 276] on button "Save" at bounding box center [413, 274] width 24 height 16
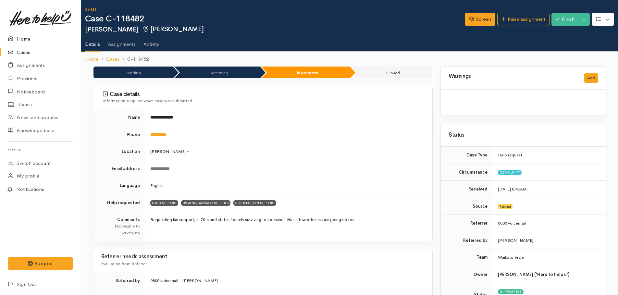
drag, startPoint x: 24, startPoint y: 41, endPoint x: 20, endPoint y: 40, distance: 4.0
click at [24, 41] on link "Home" at bounding box center [40, 38] width 81 height 13
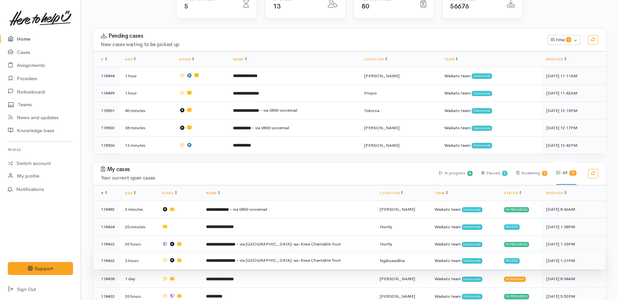
scroll to position [221, 0]
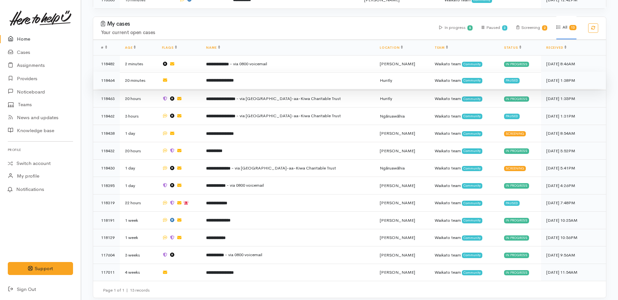
click at [217, 78] on b "**********" at bounding box center [220, 80] width 28 height 4
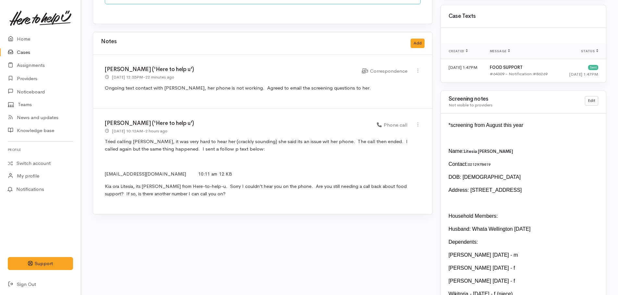
scroll to position [435, 0]
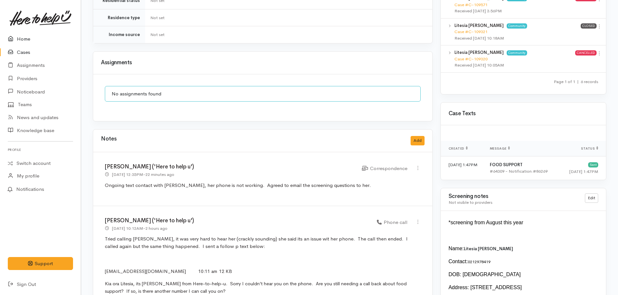
click at [22, 38] on link "Home" at bounding box center [40, 38] width 81 height 13
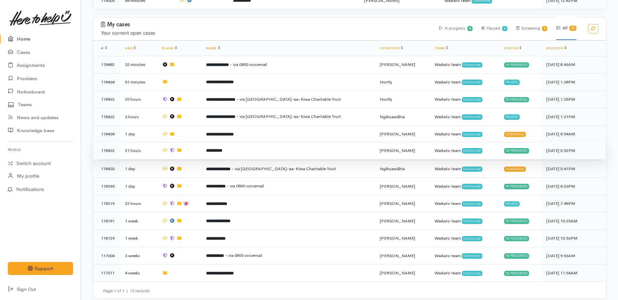
scroll to position [221, 0]
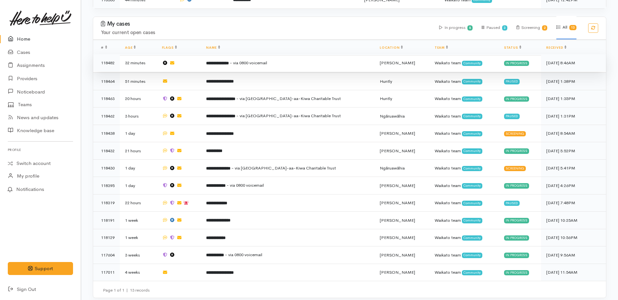
click at [229, 61] on b "**********" at bounding box center [217, 63] width 23 height 4
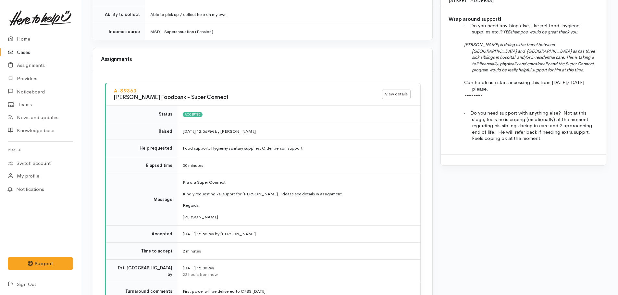
scroll to position [884, 0]
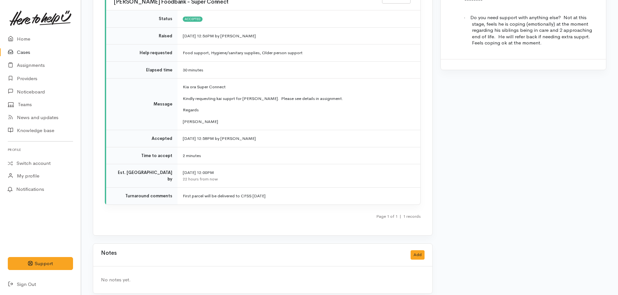
drag, startPoint x: 275, startPoint y: 186, endPoint x: 175, endPoint y: 188, distance: 100.4
click at [175, 188] on tr "Turnaround comments First parcel will be delivered to CFSS tomorrow" at bounding box center [263, 196] width 314 height 17
drag, startPoint x: 175, startPoint y: 188, endPoint x: 194, endPoint y: 188, distance: 18.8
copy tr "First parcel will be delivered to CFSS tomorrow"
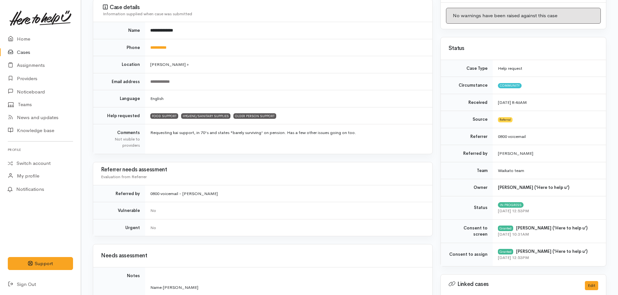
scroll to position [72, 0]
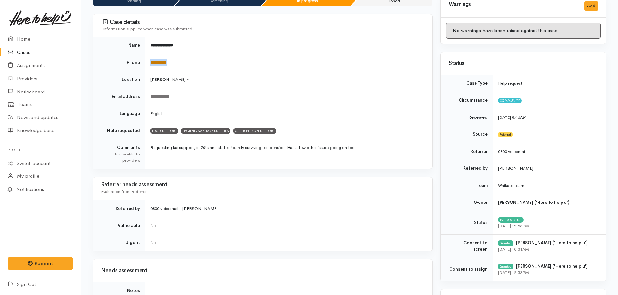
drag, startPoint x: 178, startPoint y: 61, endPoint x: 151, endPoint y: 61, distance: 27.3
click at [151, 61] on td "**********" at bounding box center [288, 62] width 287 height 17
copy link "**********"
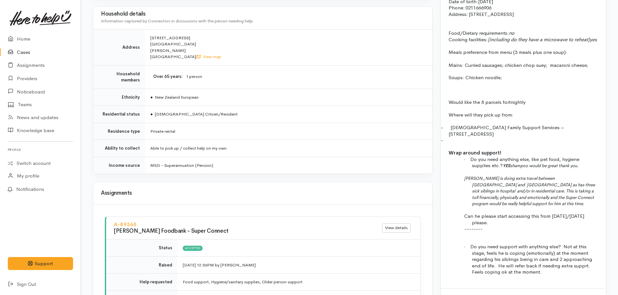
scroll to position [714, 0]
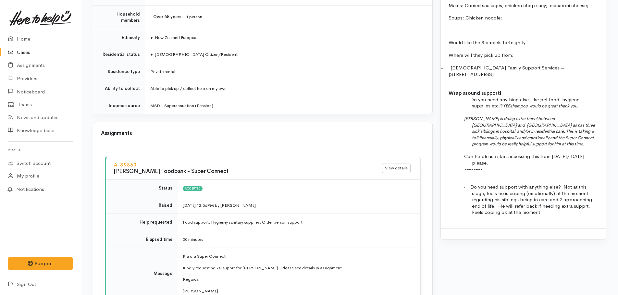
drag, startPoint x: 450, startPoint y: 67, endPoint x: 489, endPoint y: 75, distance: 39.1
click at [489, 75] on p "- Catholic Family Support Services – 100 Morrinsville Road, Silverdale" at bounding box center [524, 71] width 150 height 13
drag, startPoint x: 489, startPoint y: 75, endPoint x: 461, endPoint y: 73, distance: 28.0
copy p "Catholic Family Support Services – 100 Morrinsville Road, Silverdale"
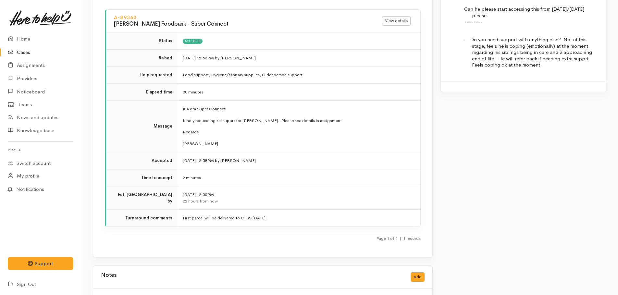
scroll to position [884, 0]
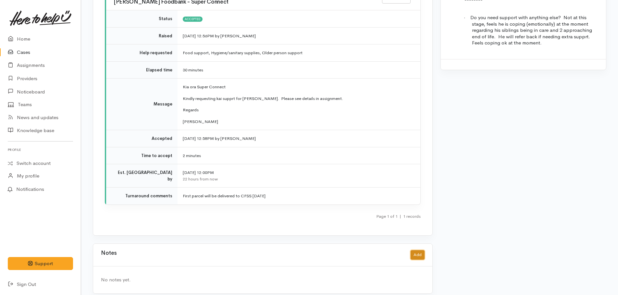
click at [420, 250] on button "Add" at bounding box center [418, 254] width 14 height 9
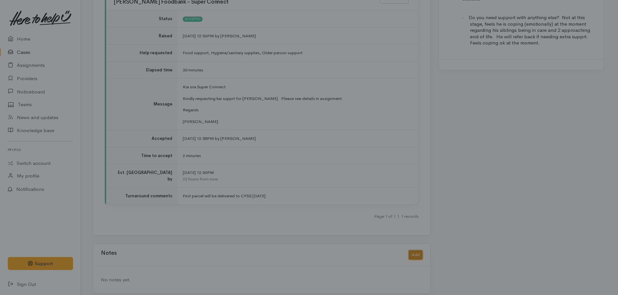
scroll to position [879, 0]
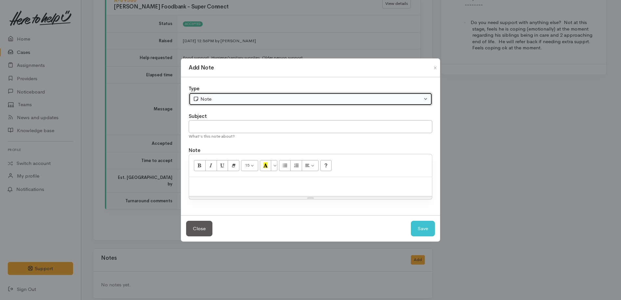
click at [224, 101] on div "Note" at bounding box center [307, 98] width 229 height 7
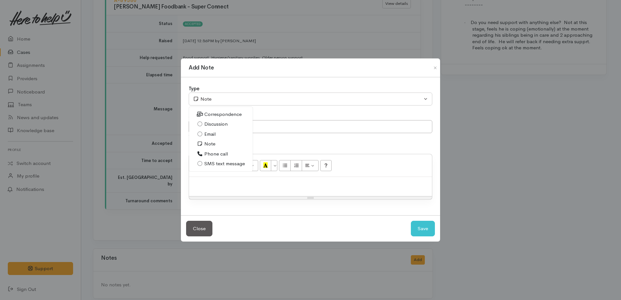
drag, startPoint x: 219, startPoint y: 163, endPoint x: 212, endPoint y: 140, distance: 24.4
click at [219, 163] on span "SMS text message" at bounding box center [224, 163] width 41 height 7
select select "5"
click at [213, 128] on input "text" at bounding box center [311, 126] width 244 height 13
type input "confirmation text"
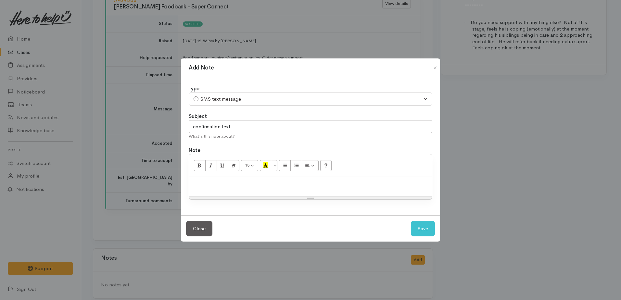
paste div
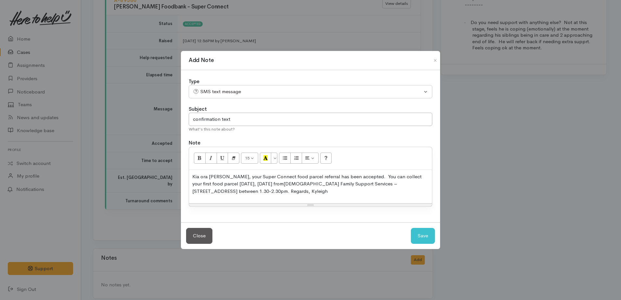
click at [192, 177] on div "Kia ora Brian, your Super Connect food parcel referral has been accepted. You c…" at bounding box center [310, 187] width 243 height 34
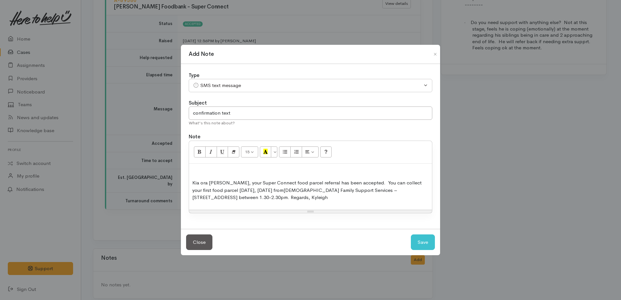
click at [195, 171] on p at bounding box center [310, 170] width 236 height 7
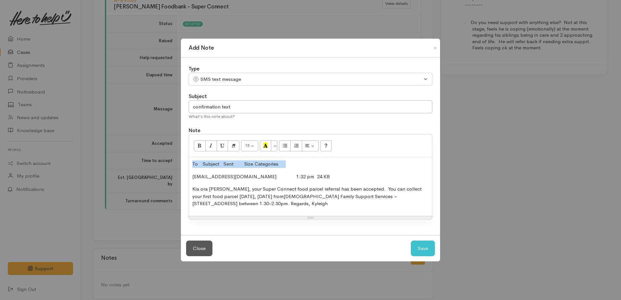
drag, startPoint x: 193, startPoint y: 163, endPoint x: 305, endPoint y: 165, distance: 112.1
click at [305, 165] on p "To Subject Sent Size Categories" at bounding box center [310, 163] width 236 height 7
click at [428, 250] on button "Save" at bounding box center [423, 249] width 24 height 16
select select "1"
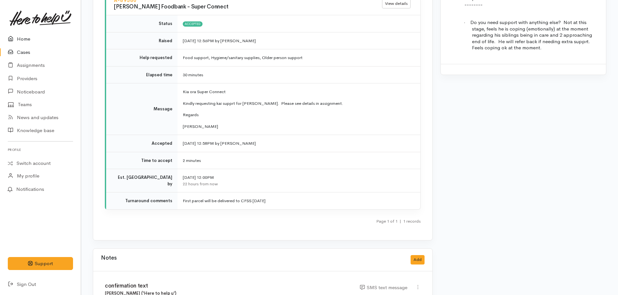
click at [24, 39] on link "Home" at bounding box center [40, 38] width 81 height 13
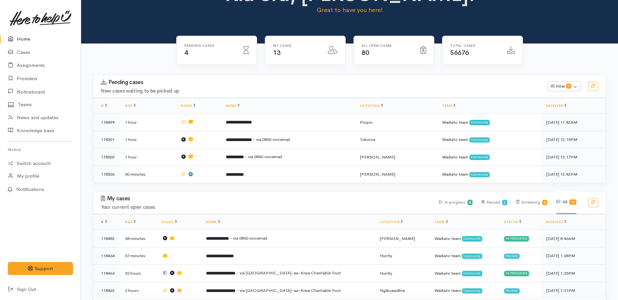
scroll to position [162, 0]
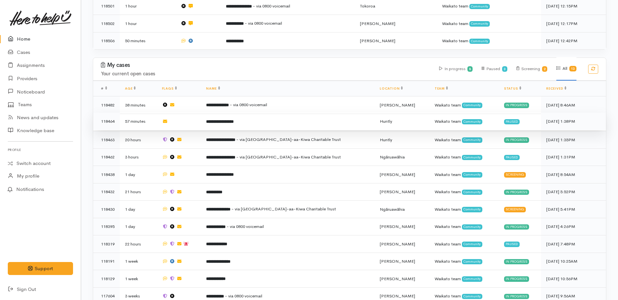
click at [234, 120] on b "**********" at bounding box center [220, 122] width 28 height 4
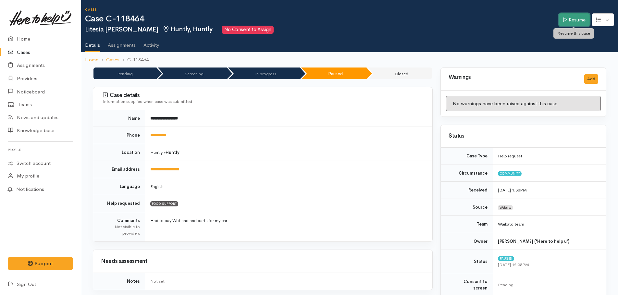
click at [572, 14] on link "Resume" at bounding box center [574, 19] width 31 height 13
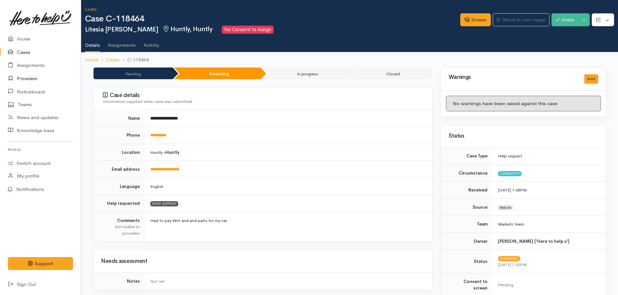
click at [30, 77] on link "Providers" at bounding box center [40, 78] width 81 height 13
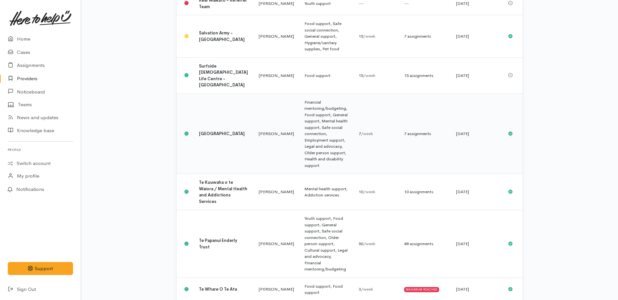
scroll to position [747, 0]
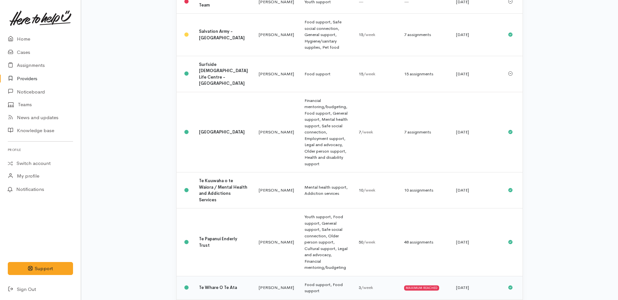
click at [213, 285] on b "Te Whare O Te Ata" at bounding box center [218, 288] width 38 height 6
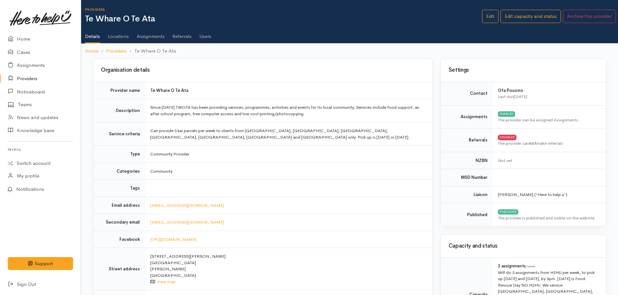
click at [148, 35] on link "Assignments" at bounding box center [151, 34] width 28 height 18
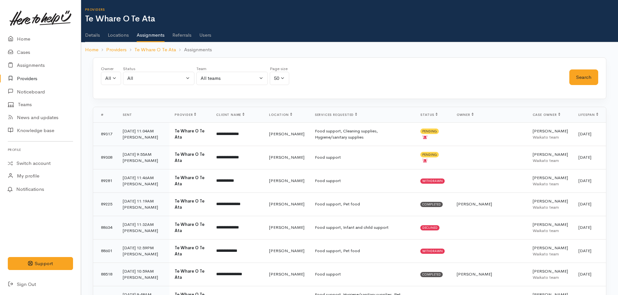
scroll to position [32, 0]
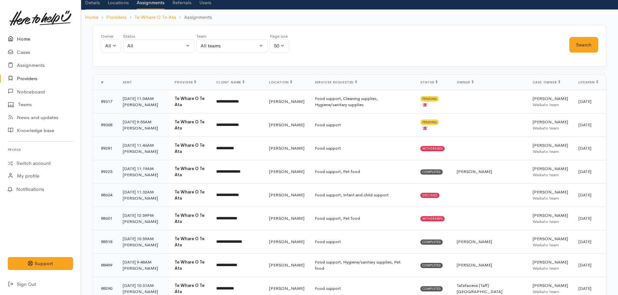
click at [23, 37] on link "Home" at bounding box center [40, 38] width 81 height 13
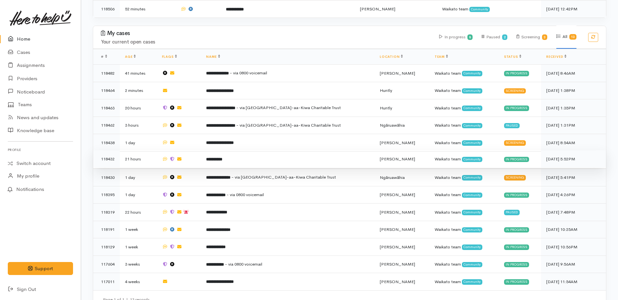
scroll to position [195, 0]
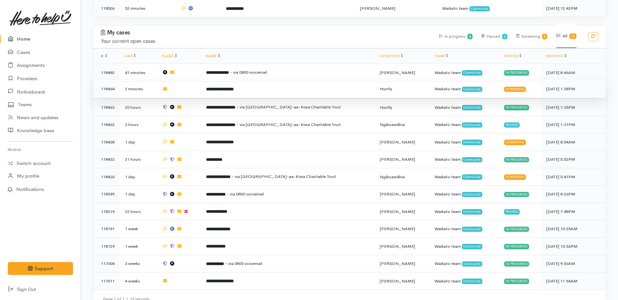
click at [230, 87] on b "**********" at bounding box center [220, 89] width 28 height 4
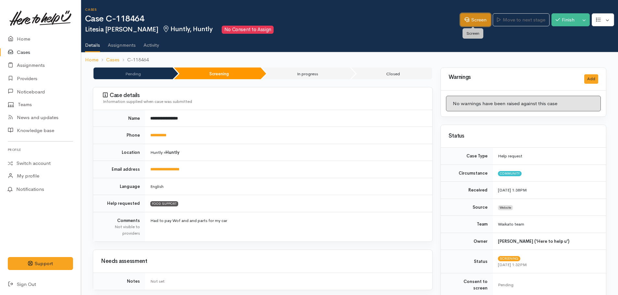
click at [469, 17] on link "Screen" at bounding box center [475, 19] width 31 height 13
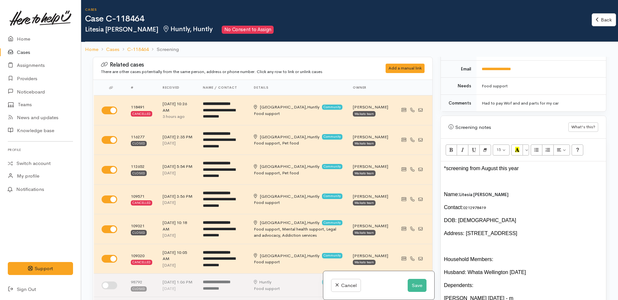
scroll to position [455, 0]
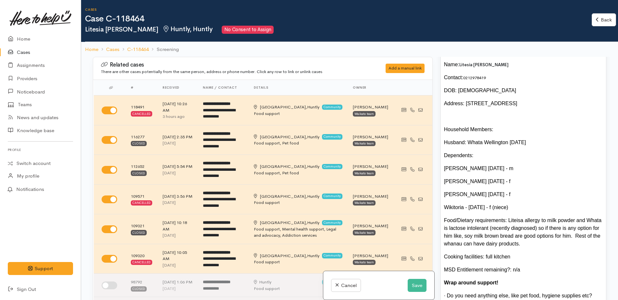
click at [526, 220] on div "Food/Dietary requirements: Liteisa allergy to milk powder and Whata is lactose …" at bounding box center [523, 232] width 159 height 31
click at [486, 237] on div "Food/Dietary requirements: Liteisa allergy to milk powder and Whata is lactose …" at bounding box center [523, 232] width 159 height 31
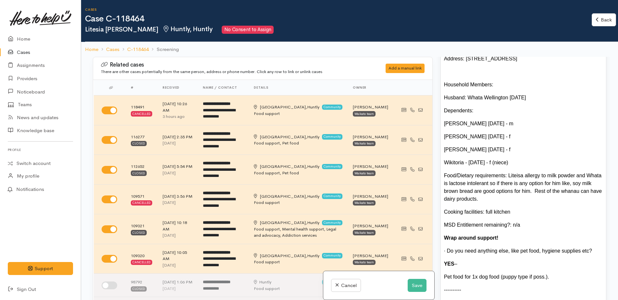
scroll to position [520, 0]
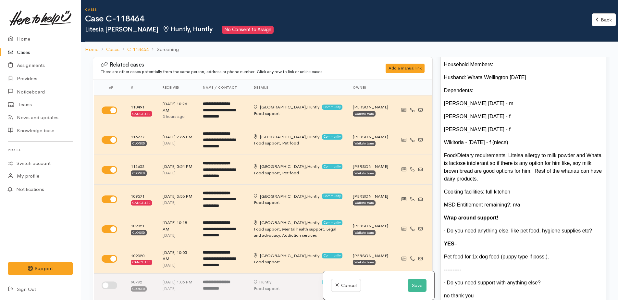
click at [467, 241] on div "YES –" at bounding box center [523, 244] width 159 height 8
click at [503, 240] on div "YES – any cleaning leaning products please" at bounding box center [523, 244] width 159 height 8
click at [477, 253] on div "Pet food for 1x dog food (puppy type if poss.)." at bounding box center [523, 257] width 159 height 8
click at [543, 253] on div "Pet food for dog food and puppy type if poss.)." at bounding box center [523, 257] width 159 height 8
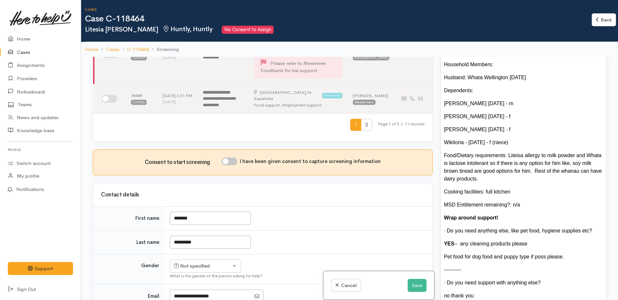
scroll to position [357, 0]
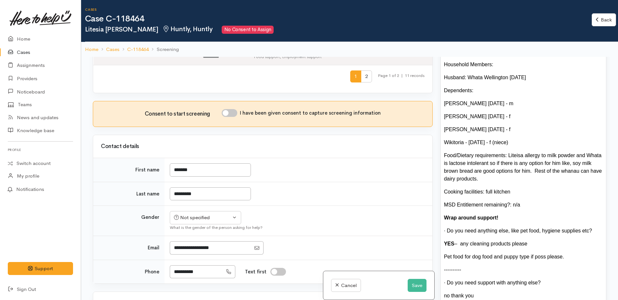
click at [224, 109] on input "I have been given consent to capture screening information" at bounding box center [230, 113] width 16 height 8
checkbox input "true"
click at [194, 211] on button "Not specified" at bounding box center [205, 217] width 71 height 13
click at [189, 249] on span "[DEMOGRAPHIC_DATA]" at bounding box center [211, 252] width 56 height 7
select select "[DEMOGRAPHIC_DATA]"
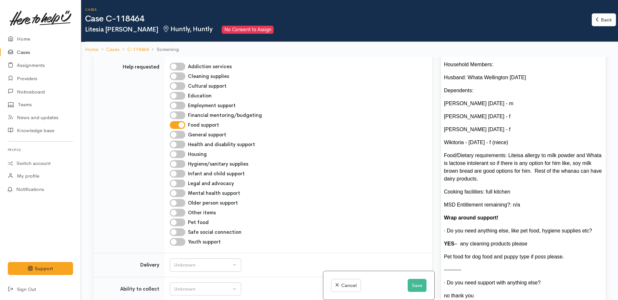
scroll to position [617, 0]
click at [178, 72] on input "Cleaning supplies" at bounding box center [178, 76] width 16 height 8
checkbox input "true"
click at [173, 218] on input "Pet food" at bounding box center [178, 222] width 16 height 8
checkbox input "true"
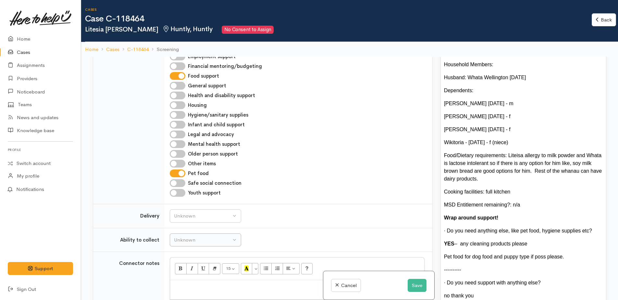
scroll to position [714, 0]
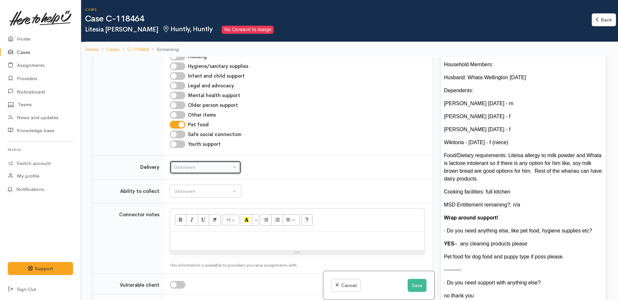
click at [207, 164] on div "Unknown" at bounding box center [202, 167] width 57 height 7
click at [186, 223] on link "No" at bounding box center [205, 228] width 71 height 10
select select "1"
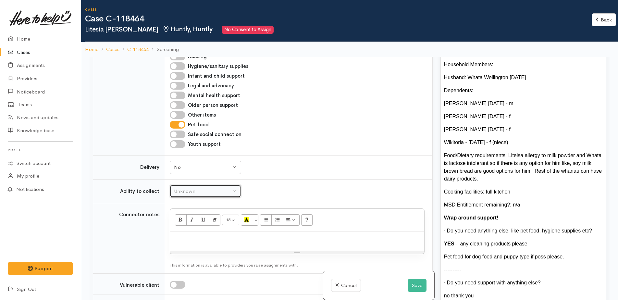
click at [183, 188] on div "Unknown" at bounding box center [202, 191] width 57 height 7
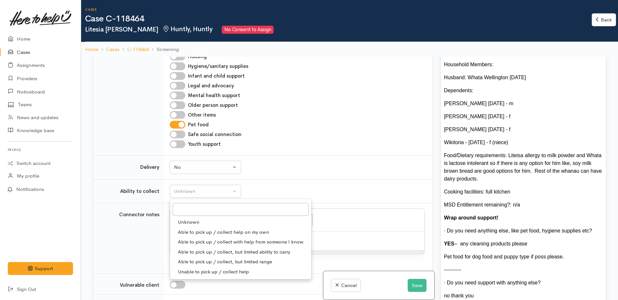
click at [193, 229] on span "Able to pick up / collect help on my own" at bounding box center [223, 232] width 91 height 7
select select "2"
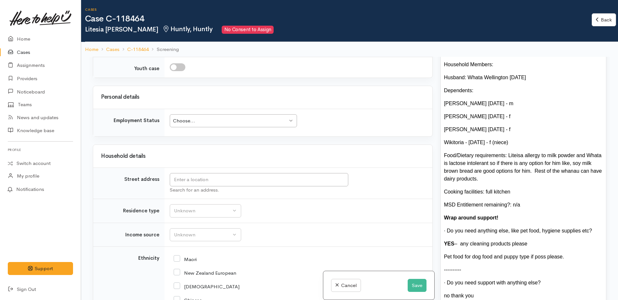
scroll to position [974, 0]
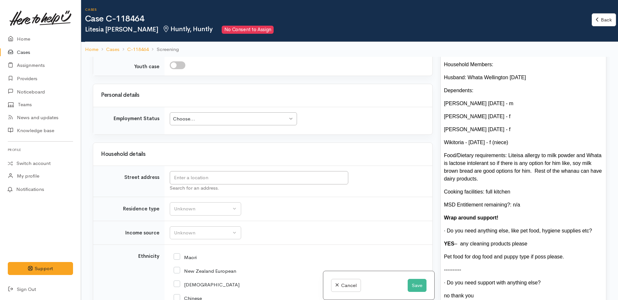
click at [203, 115] on div "Choose..." at bounding box center [230, 118] width 115 height 7
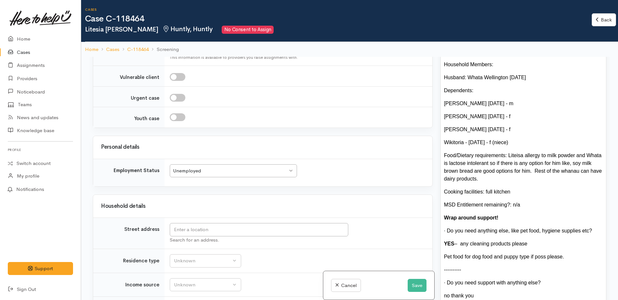
scroll to position [977, 0]
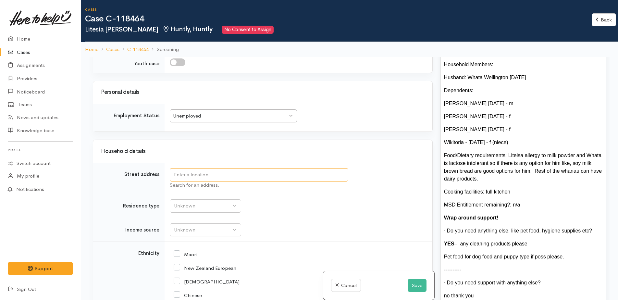
click at [193, 168] on input "text" at bounding box center [259, 174] width 179 height 13
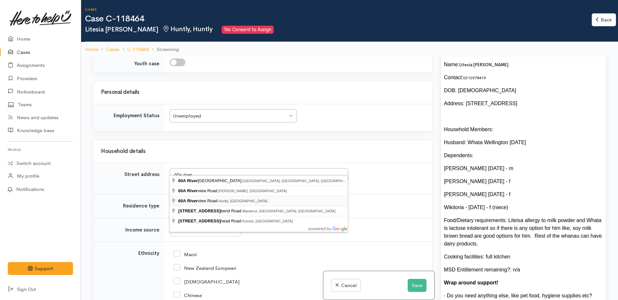
type input "60A Riverview Road, Huntly, New Zealand"
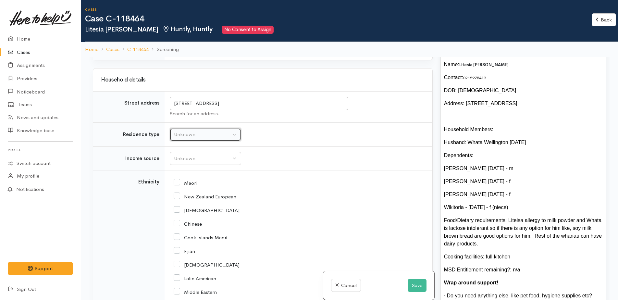
scroll to position [1050, 0]
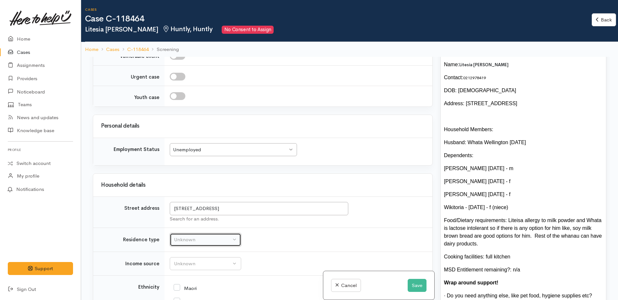
click at [196, 233] on button "Unknown" at bounding box center [205, 239] width 71 height 13
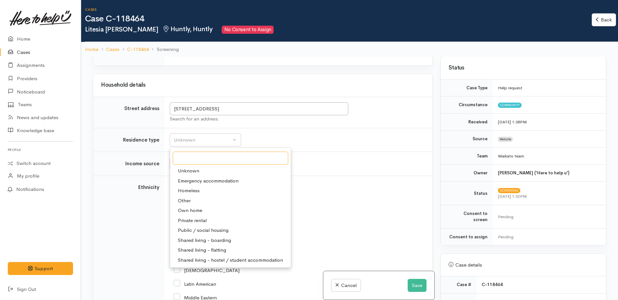
scroll to position [0, 0]
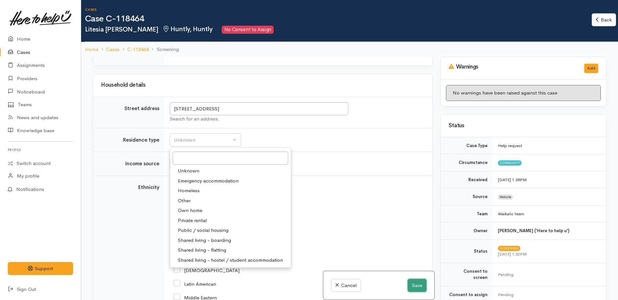
click at [420, 285] on button "Save" at bounding box center [417, 285] width 19 height 13
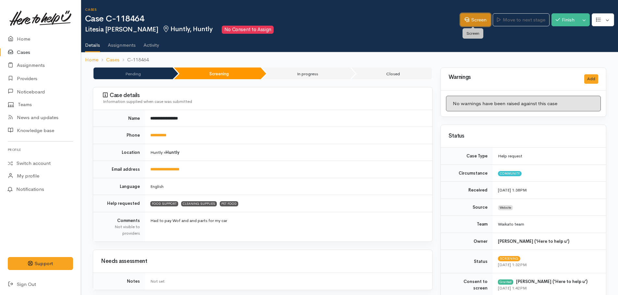
click at [468, 24] on link "Screen" at bounding box center [475, 19] width 31 height 13
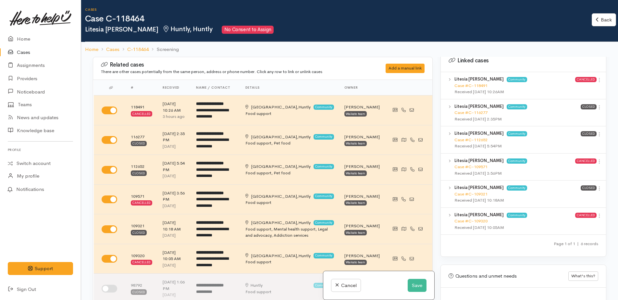
scroll to position [714, 0]
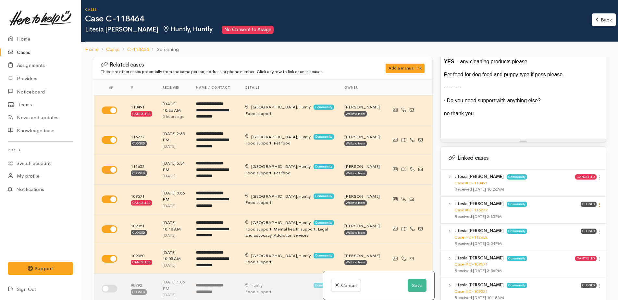
click at [598, 206] on icon at bounding box center [600, 205] width 6 height 6
click at [569, 216] on link "View case" at bounding box center [576, 217] width 51 height 10
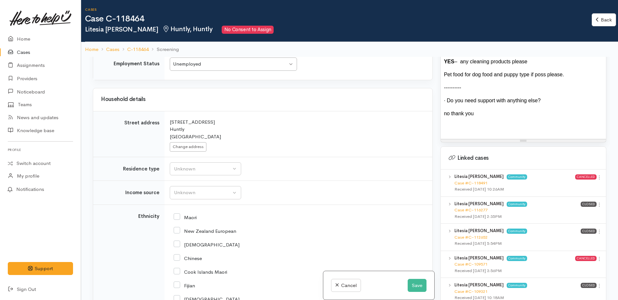
scroll to position [1072, 0]
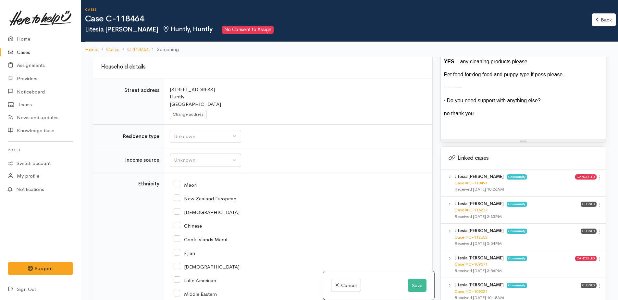
click at [179, 182] on input "Maori" at bounding box center [185, 185] width 23 height 6
checkbox input "true"
click at [180, 195] on input "New Zealand European" at bounding box center [205, 198] width 63 height 6
checkbox input "true"
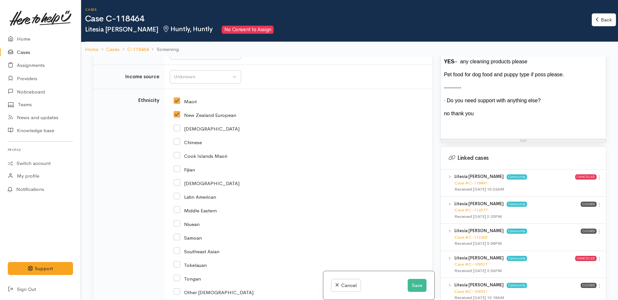
scroll to position [1234, 0]
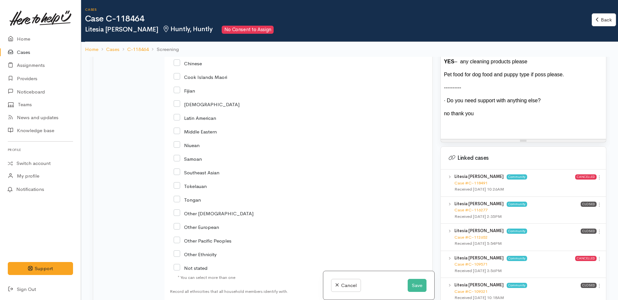
click at [177, 224] on input "Other European" at bounding box center [196, 227] width 45 height 6
checkbox input "true"
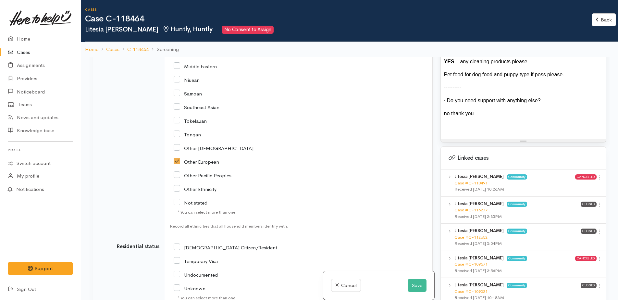
scroll to position [1396, 0]
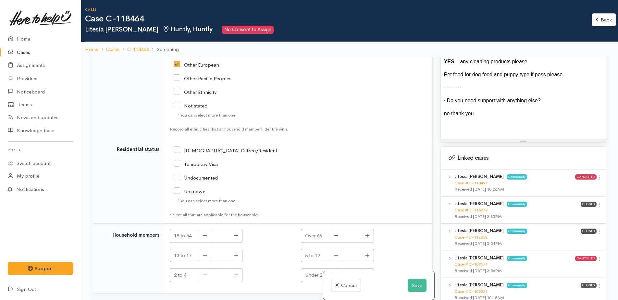
click at [177, 147] on input "[DEMOGRAPHIC_DATA] Citizen/Resident" at bounding box center [226, 150] width 104 height 6
checkbox input "true"
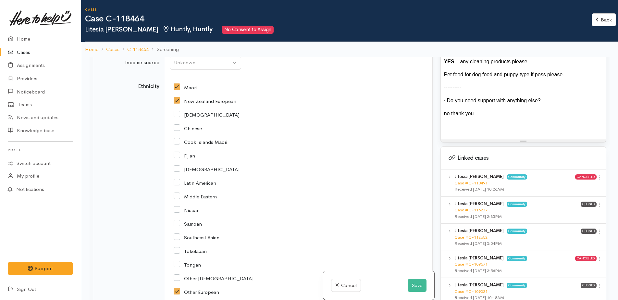
scroll to position [1007, 0]
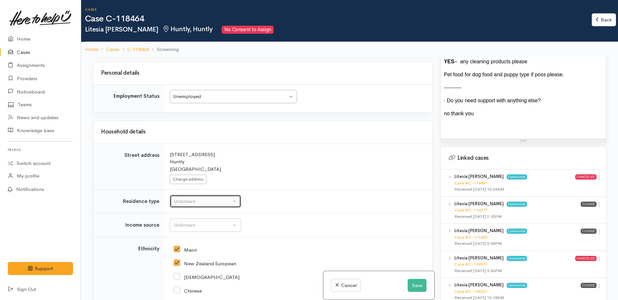
click at [192, 200] on button "Unknown" at bounding box center [205, 201] width 71 height 13
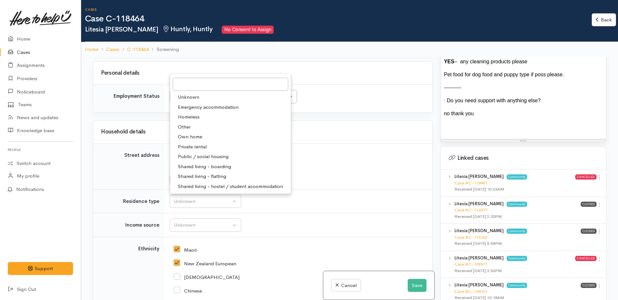
click at [191, 143] on span "Private rental" at bounding box center [192, 146] width 29 height 7
select select "2"
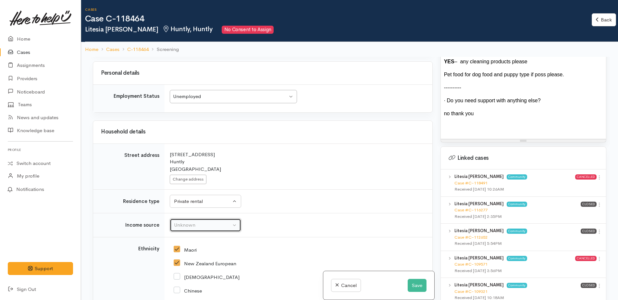
click at [188, 221] on div "Unknown" at bounding box center [202, 224] width 57 height 7
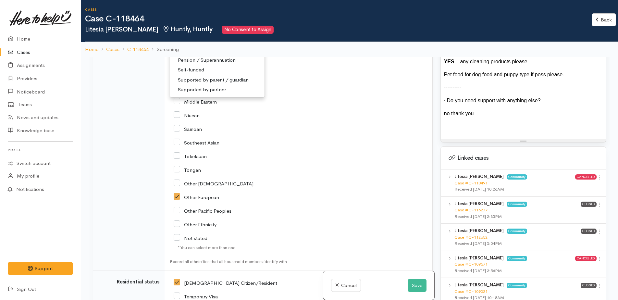
scroll to position [1267, 0]
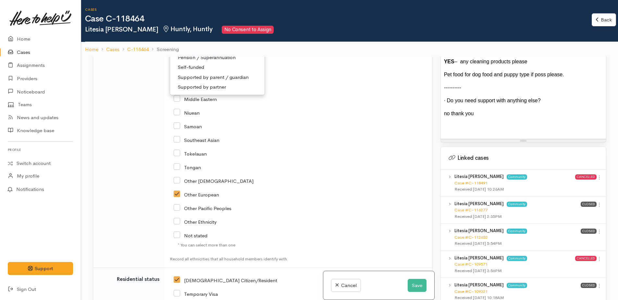
click at [220, 83] on span "Supported by partner" at bounding box center [202, 86] width 48 height 7
select select "17"
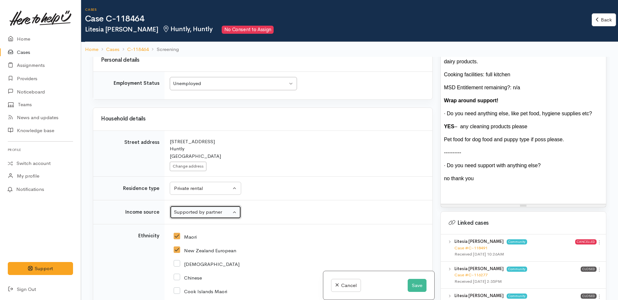
scroll to position [617, 0]
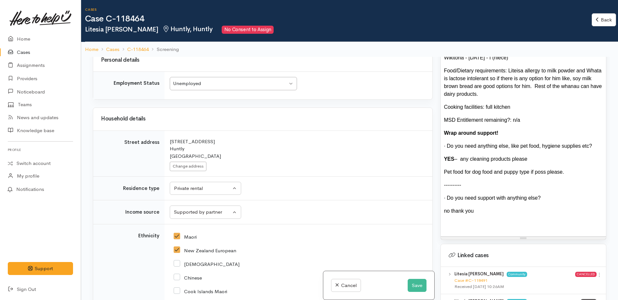
click at [558, 174] on div "Pet food for dog food and puppy type if poss please." at bounding box center [523, 172] width 159 height 8
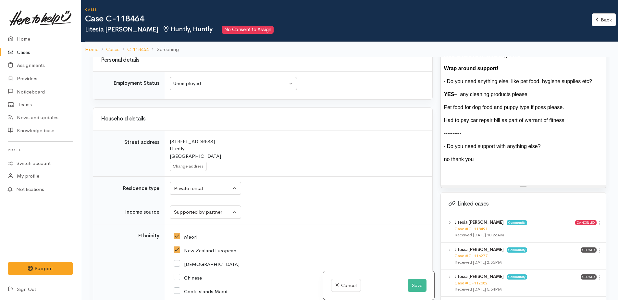
scroll to position [682, 0]
click at [569, 108] on div "Pet food for dog food and puppy type if poss please." at bounding box center [523, 107] width 159 height 8
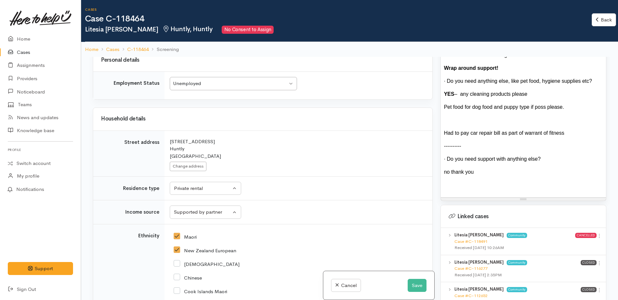
click at [498, 176] on div "no thank you" at bounding box center [523, 172] width 159 height 8
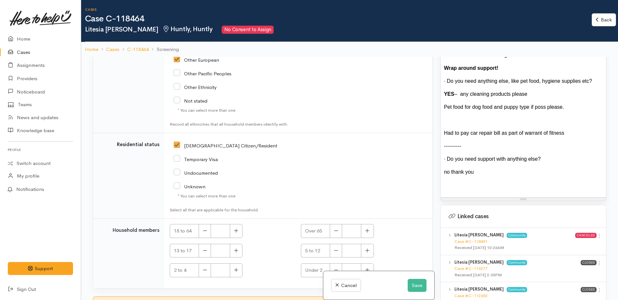
scroll to position [1402, 0]
click at [241, 224] on button "button" at bounding box center [236, 231] width 13 height 14
type input "1"
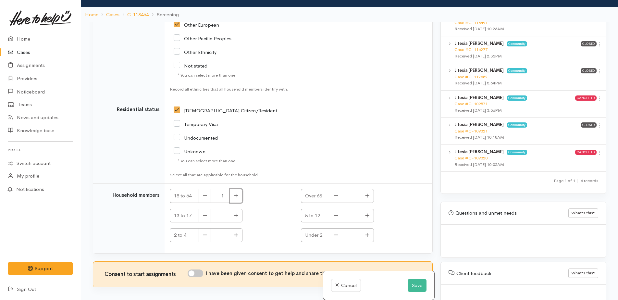
scroll to position [57, 0]
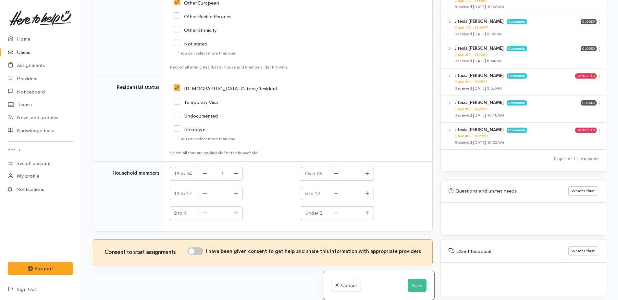
click at [196, 247] on input "I have been given consent to get help and share this information with appropria…" at bounding box center [196, 251] width 16 height 8
checkbox input "true"
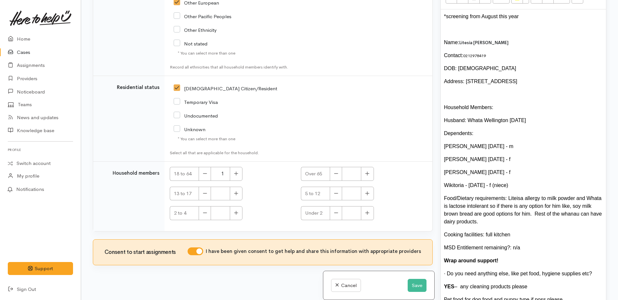
scroll to position [444, 0]
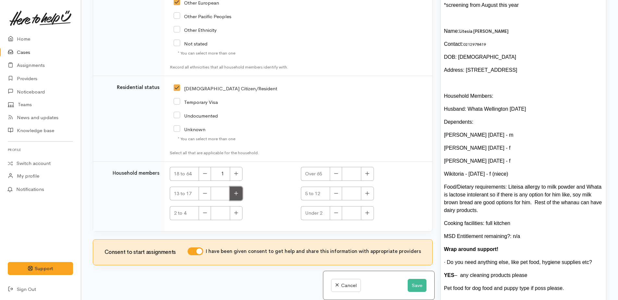
click at [239, 192] on button "button" at bounding box center [236, 194] width 13 height 14
type input "1"
click at [365, 191] on icon "button" at bounding box center [367, 193] width 4 height 5
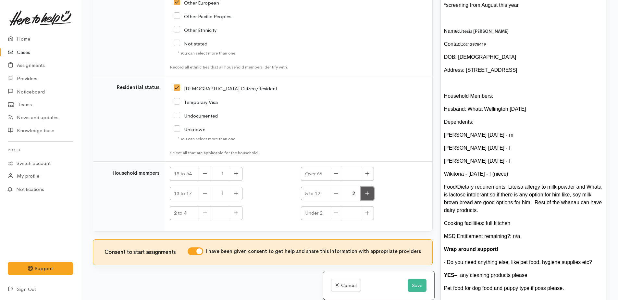
type input "3"
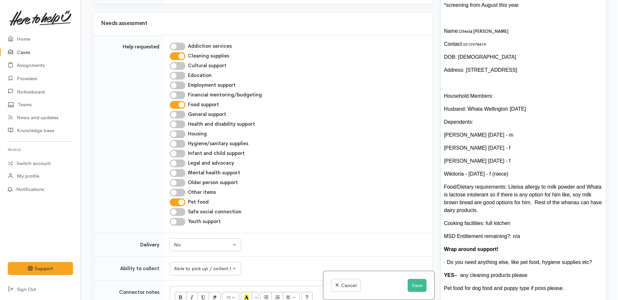
scroll to position [590, 0]
click at [418, 285] on button "Save" at bounding box center [417, 285] width 19 height 13
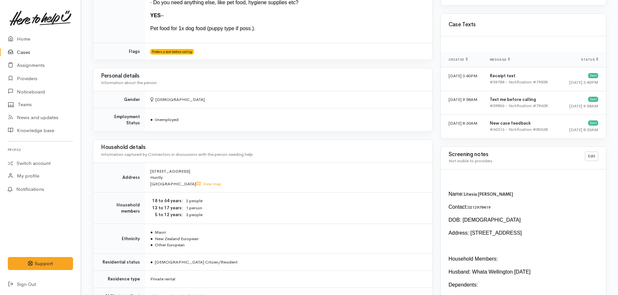
scroll to position [534, 0]
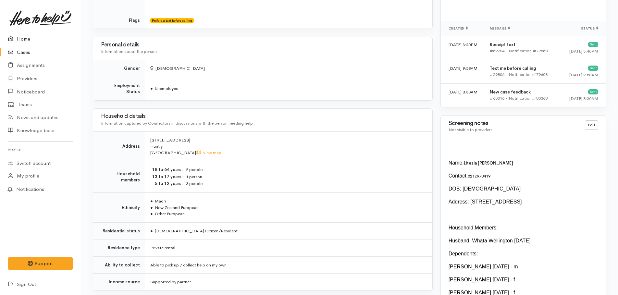
click at [21, 41] on link "Home" at bounding box center [40, 38] width 81 height 13
